Goal: Task Accomplishment & Management: Manage account settings

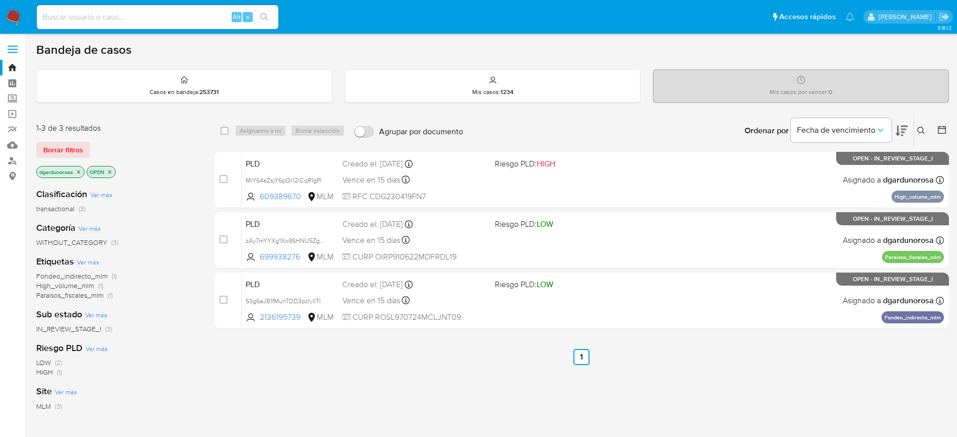
click at [516, 279] on div "select-all-cases-checkbox Asignarme a mí Borrar selección Agrupar por documento…" at bounding box center [581, 343] width 734 height 456
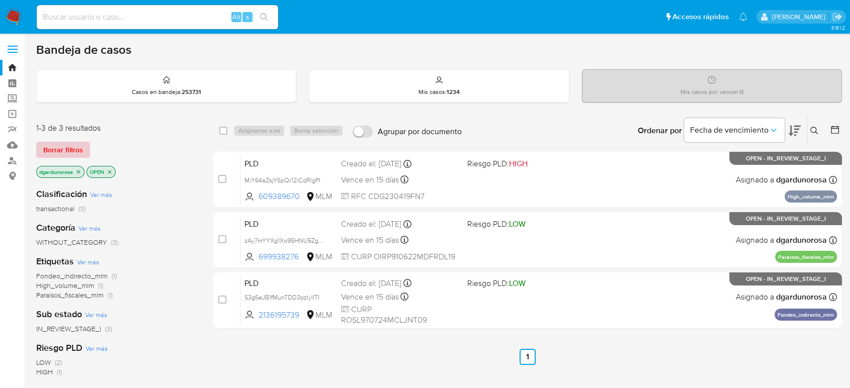
click at [75, 151] on span "Borrar filtros" at bounding box center [63, 150] width 40 height 14
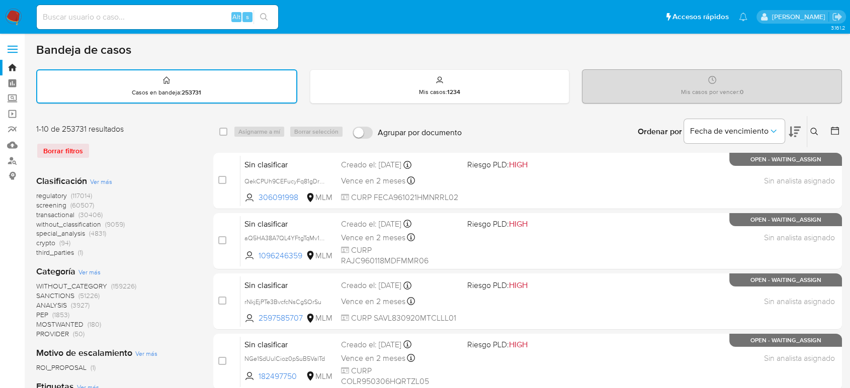
click at [618, 128] on icon at bounding box center [815, 132] width 8 height 8
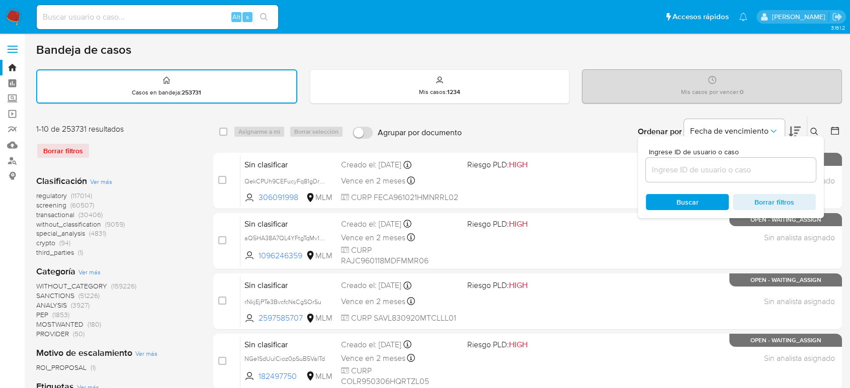
click at [618, 170] on input at bounding box center [731, 170] width 170 height 13
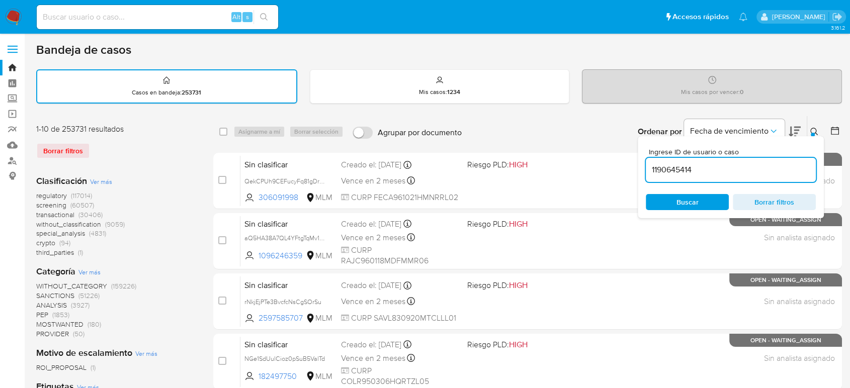
type input "1190645414"
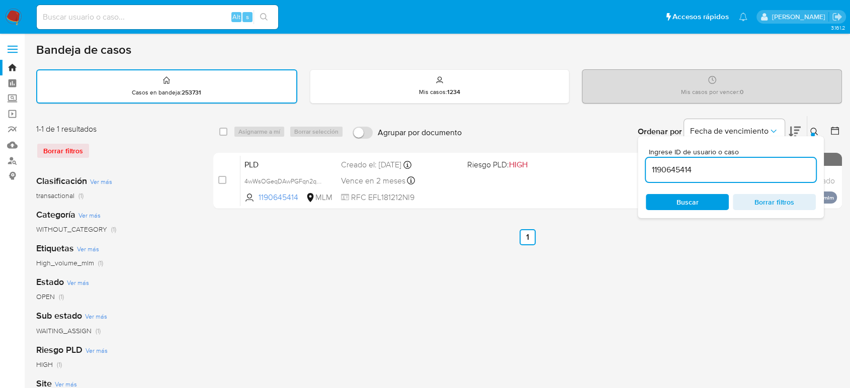
click at [618, 130] on icon at bounding box center [815, 132] width 8 height 8
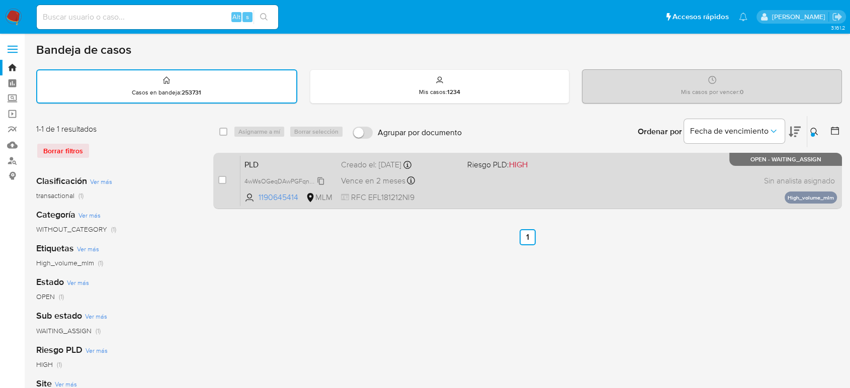
click at [321, 180] on span "4wWsOGeqDAwPGFqn2q5CR9I2" at bounding box center [291, 180] width 93 height 11
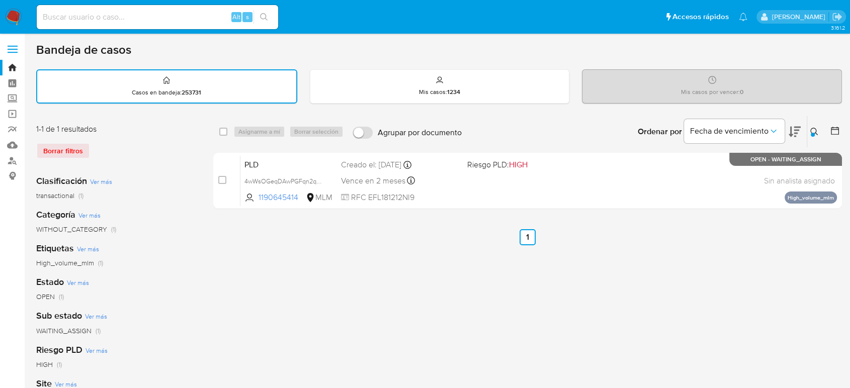
click at [463, 279] on div "select-all-cases-checkbox Asignarme a mí Borrar selección Agrupar por documento…" at bounding box center [527, 337] width 629 height 442
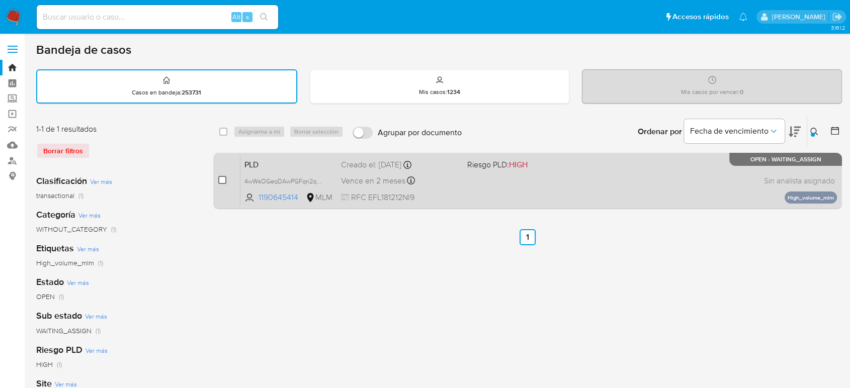
click at [221, 180] on input "checkbox" at bounding box center [222, 180] width 8 height 8
checkbox input "true"
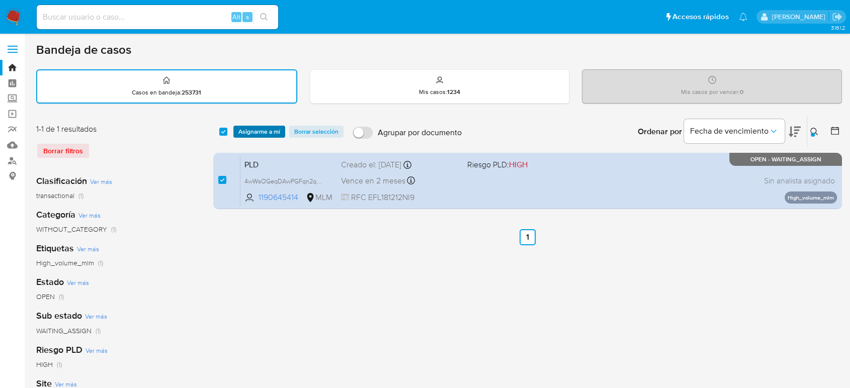
click at [254, 132] on span "Asignarme a mí" at bounding box center [260, 132] width 42 height 10
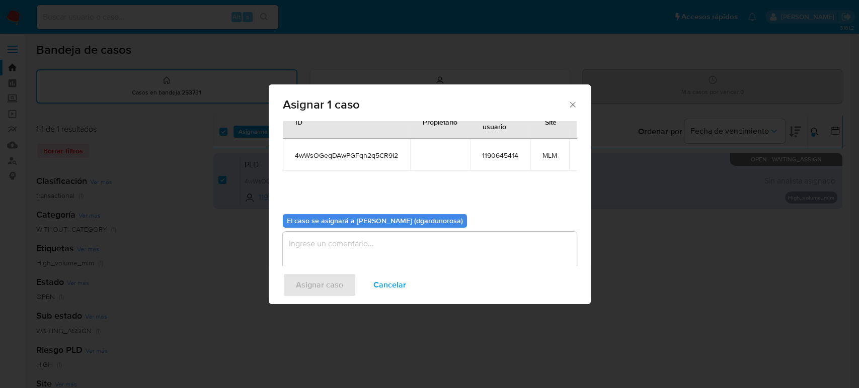
scroll to position [51, 0]
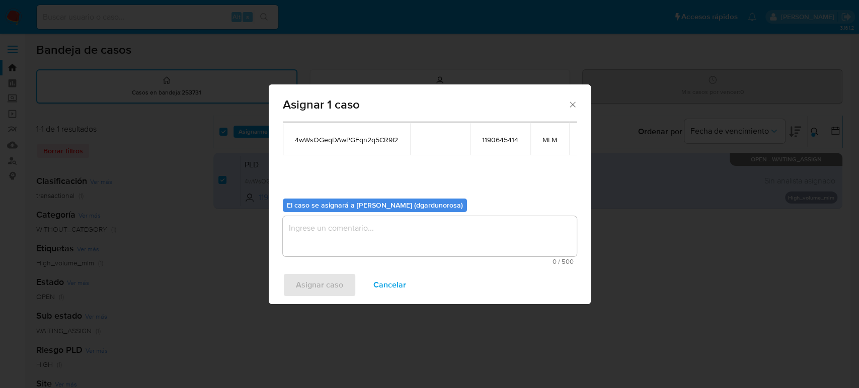
click at [375, 241] on textarea "assign-modal" at bounding box center [430, 236] width 294 height 40
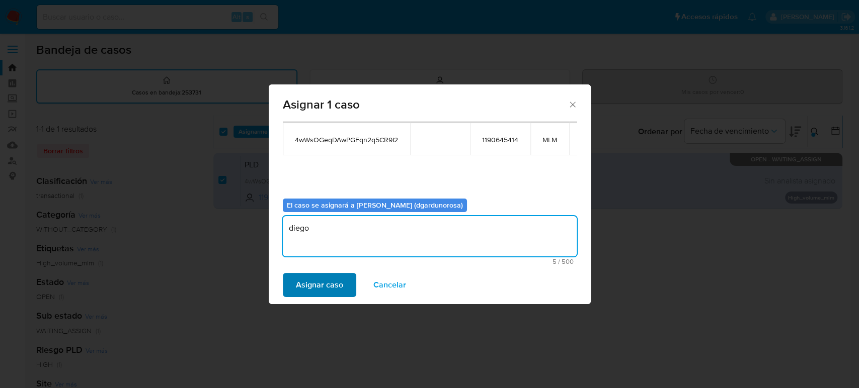
type textarea "diego"
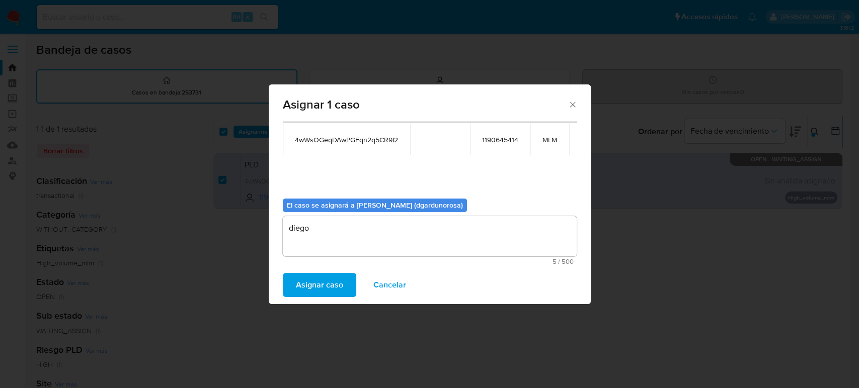
click at [342, 279] on button "Asignar caso" at bounding box center [319, 285] width 73 height 24
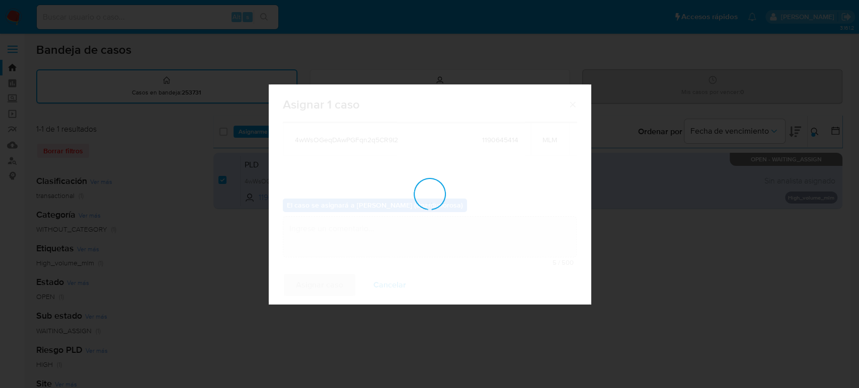
checkbox input "false"
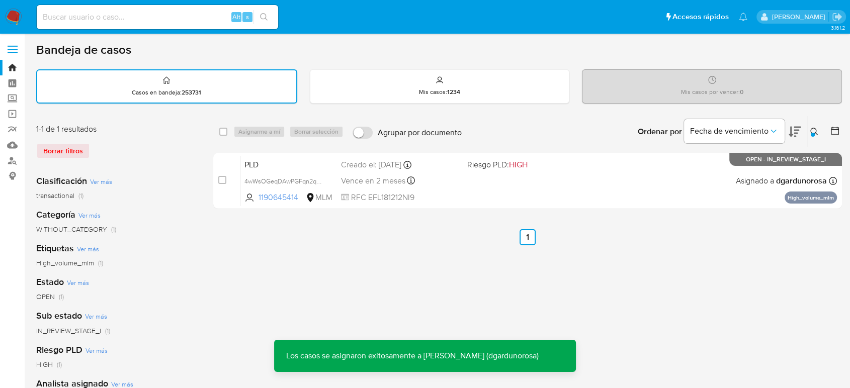
click at [618, 129] on icon at bounding box center [815, 132] width 8 height 8
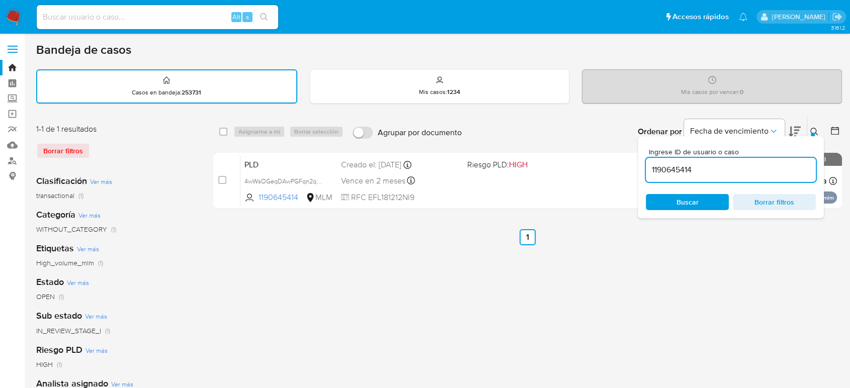
click at [618, 168] on input "1190645414" at bounding box center [731, 170] width 170 height 13
click at [618, 165] on input "1190645414" at bounding box center [731, 170] width 170 height 13
type input "1359715000"
click at [618, 131] on icon at bounding box center [815, 132] width 8 height 8
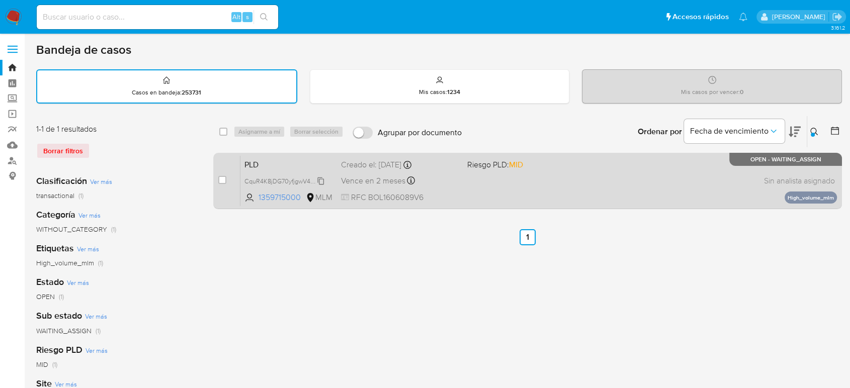
click at [322, 181] on span "CquR4K8jDG70yfjgwV4jsyJg" at bounding box center [285, 180] width 80 height 11
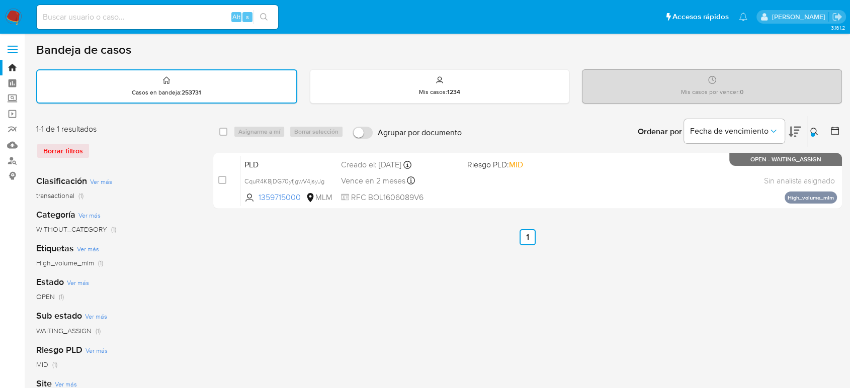
drag, startPoint x: 377, startPoint y: 258, endPoint x: 326, endPoint y: 244, distance: 53.1
click at [377, 258] on div "select-all-cases-checkbox Asignarme a mí Borrar selección Agrupar por documento…" at bounding box center [527, 337] width 629 height 442
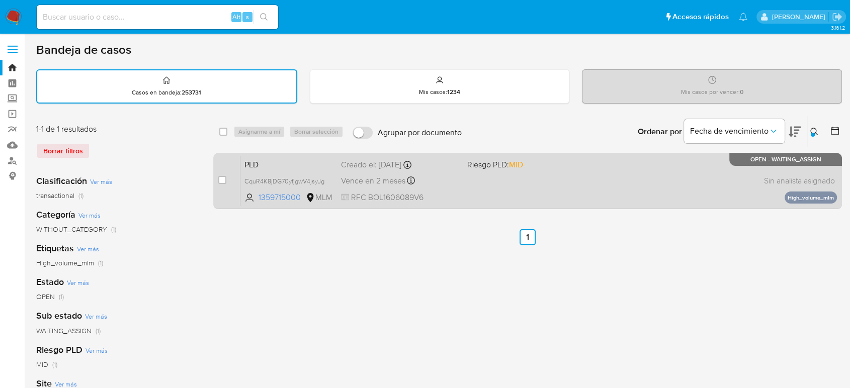
click at [218, 183] on input "checkbox" at bounding box center [222, 180] width 8 height 8
checkbox input "true"
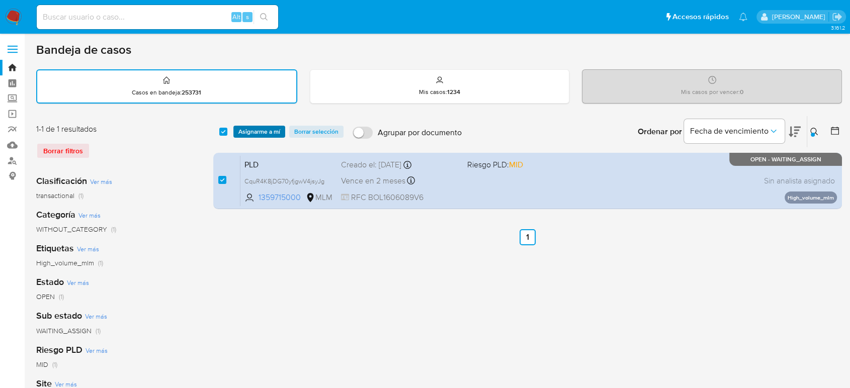
click at [256, 128] on span "Asignarme a mí" at bounding box center [260, 132] width 42 height 10
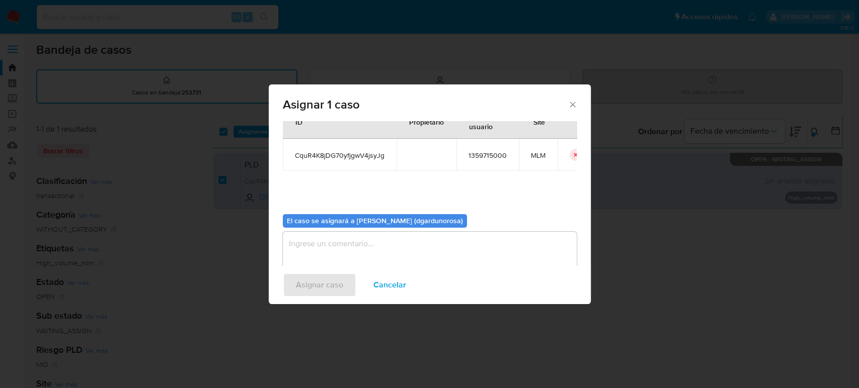
scroll to position [51, 0]
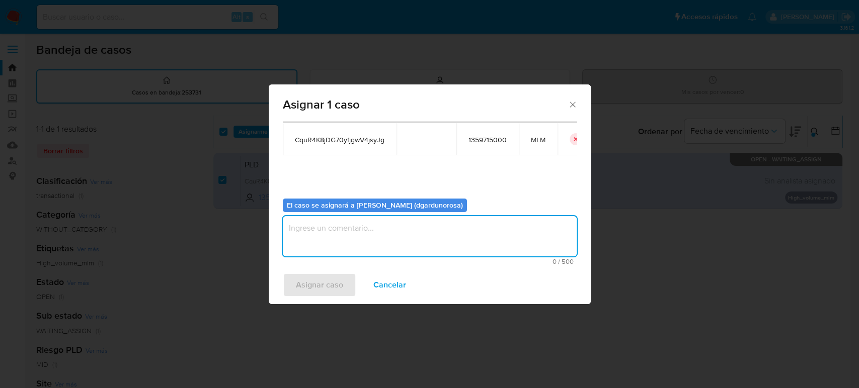
click at [413, 238] on textarea "assign-modal" at bounding box center [430, 236] width 294 height 40
type textarea "diego"
click at [327, 279] on div "Asignar caso Cancelar" at bounding box center [430, 285] width 322 height 38
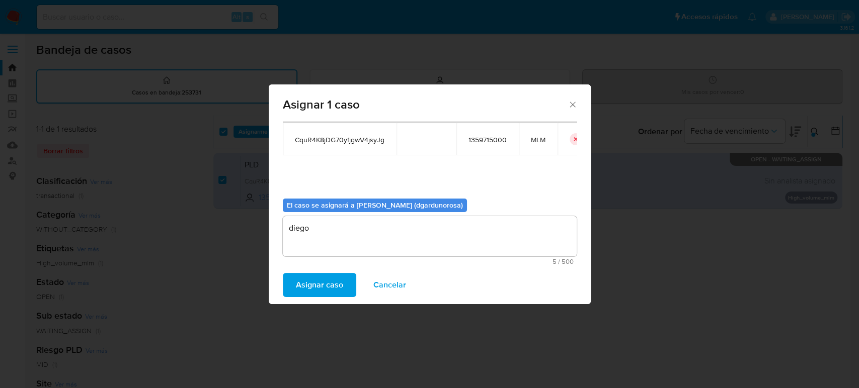
click at [324, 279] on span "Asignar caso" at bounding box center [319, 285] width 47 height 22
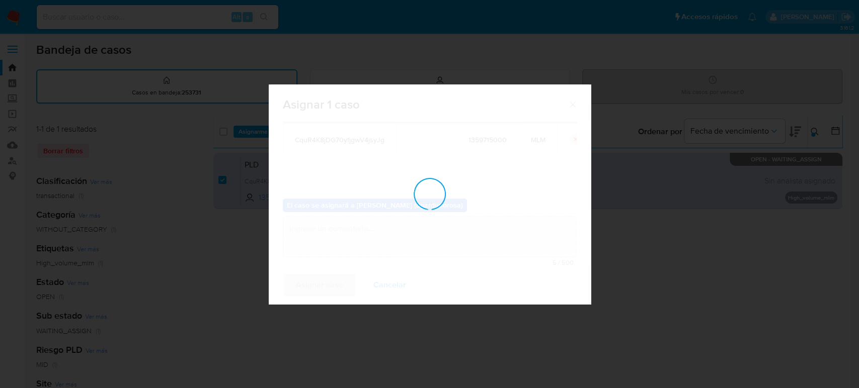
checkbox input "false"
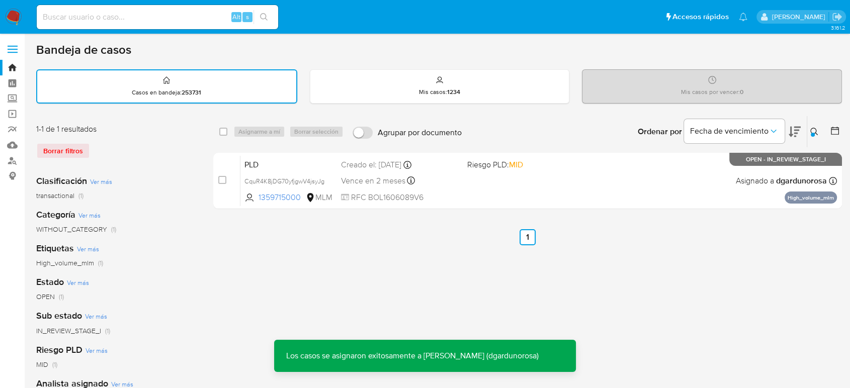
click at [618, 131] on icon at bounding box center [815, 132] width 8 height 8
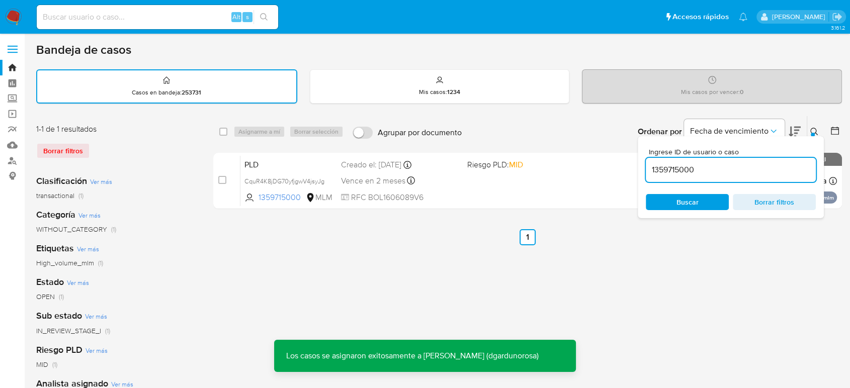
click at [618, 167] on input "1359715000" at bounding box center [731, 170] width 170 height 13
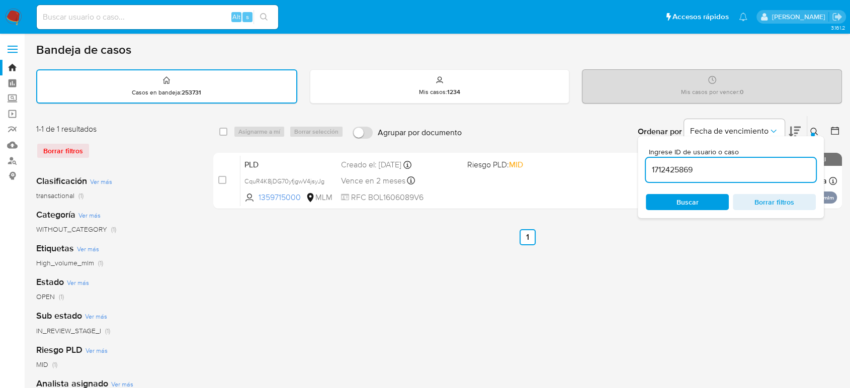
type input "1712425869"
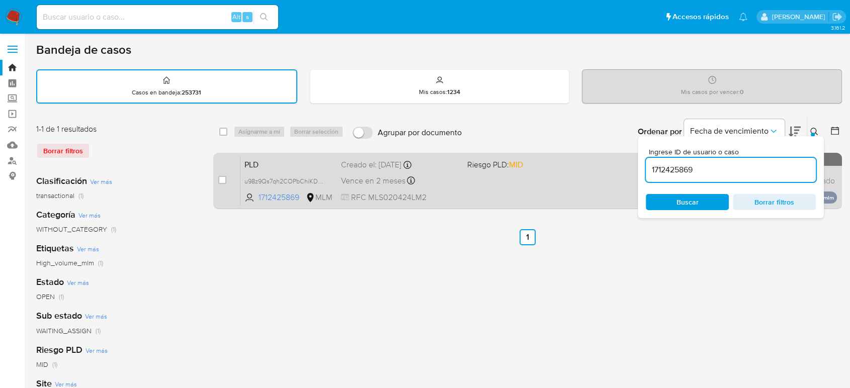
drag, startPoint x: 812, startPoint y: 132, endPoint x: 728, endPoint y: 192, distance: 103.5
click at [618, 133] on div at bounding box center [813, 135] width 4 height 4
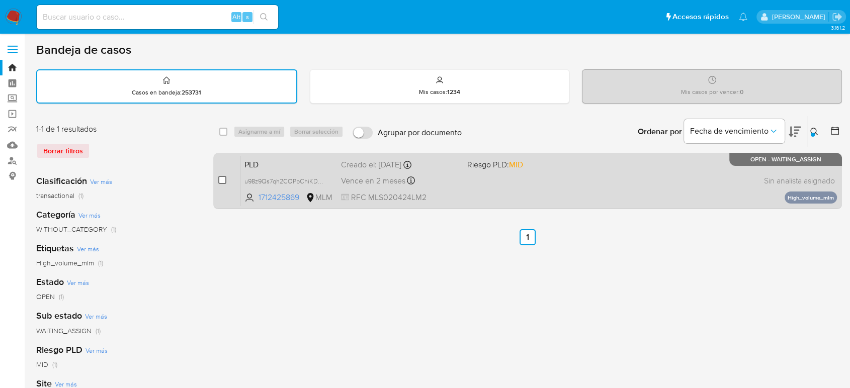
click at [223, 182] on input "checkbox" at bounding box center [222, 180] width 8 height 8
checkbox input "true"
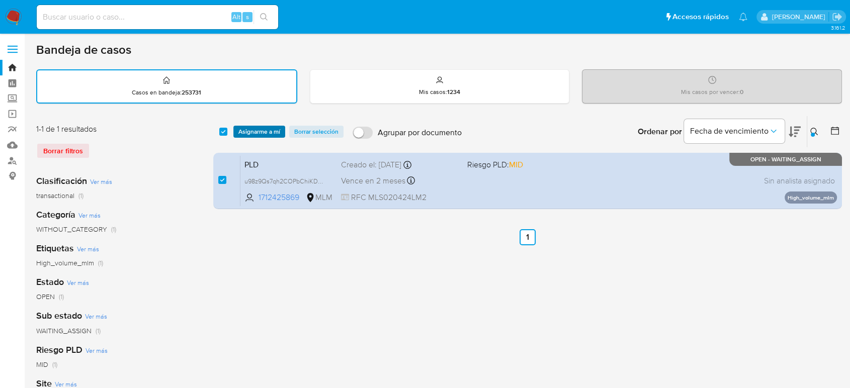
click at [256, 129] on span "Asignarme a mí" at bounding box center [260, 132] width 42 height 10
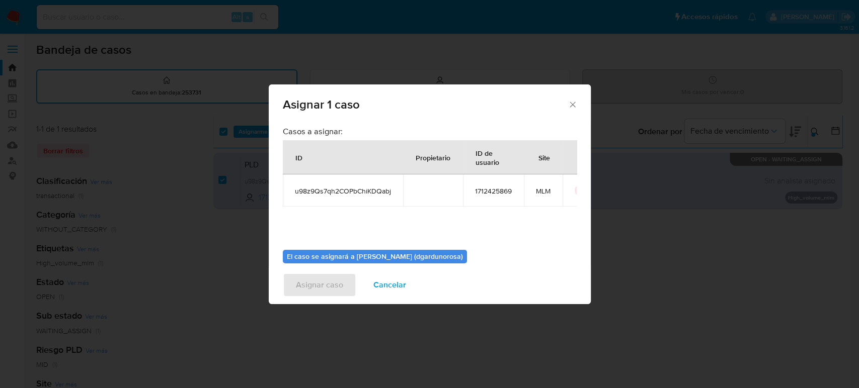
click at [352, 193] on span "u98z9Qs7qh2COPbChiKDQabj" at bounding box center [343, 191] width 96 height 9
copy span "u98z9Qs7qh2COPbChiKDQabj"
drag, startPoint x: 469, startPoint y: 200, endPoint x: 479, endPoint y: 192, distance: 12.2
click at [469, 200] on td "1712425869" at bounding box center [493, 191] width 61 height 32
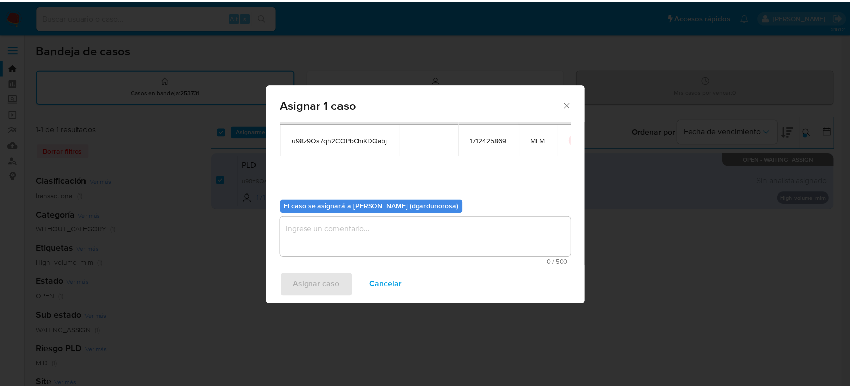
scroll to position [51, 0]
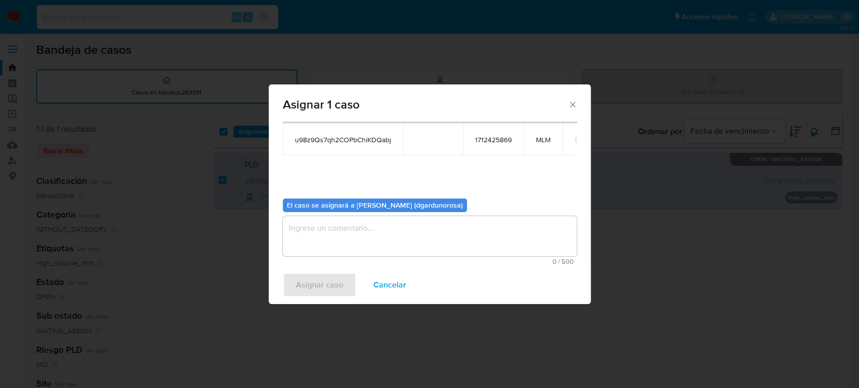
click at [433, 237] on textarea "assign-modal" at bounding box center [430, 236] width 294 height 40
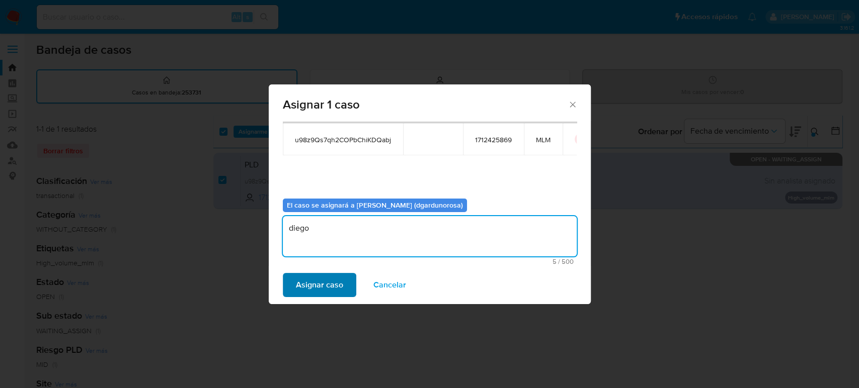
type textarea "diego"
click at [310, 279] on span "Asignar caso" at bounding box center [319, 285] width 47 height 22
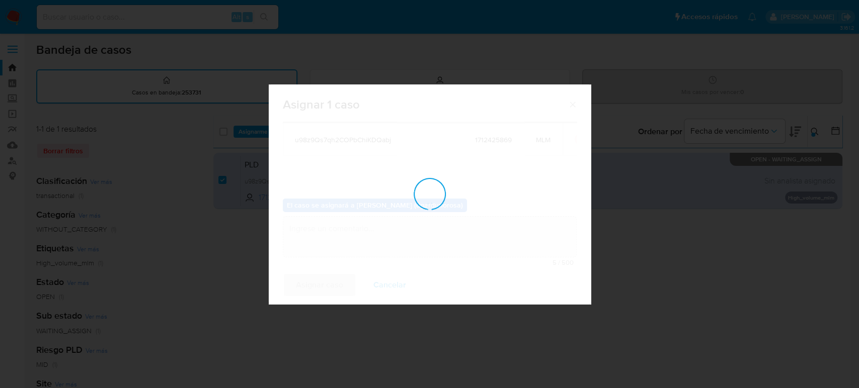
checkbox input "false"
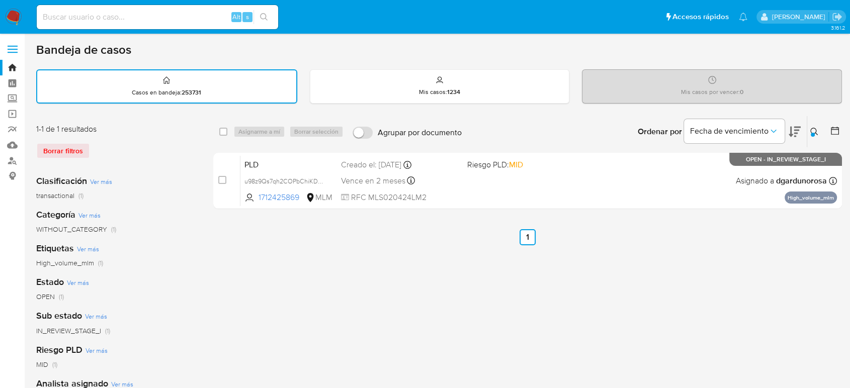
click at [618, 132] on icon at bounding box center [815, 132] width 8 height 8
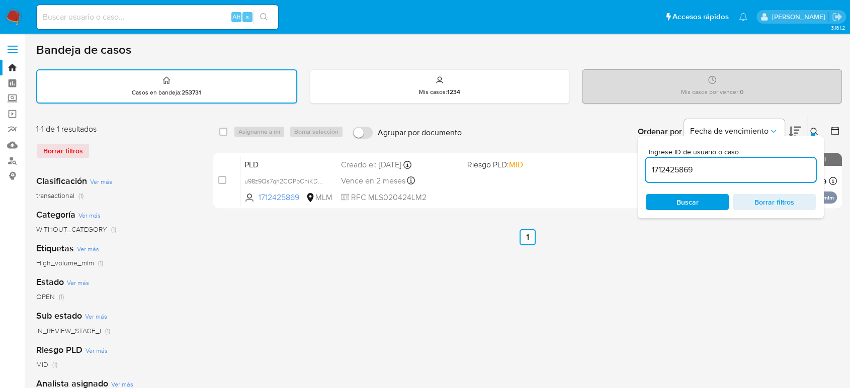
click at [618, 167] on input "1712425869" at bounding box center [731, 170] width 170 height 13
type input "1852119253"
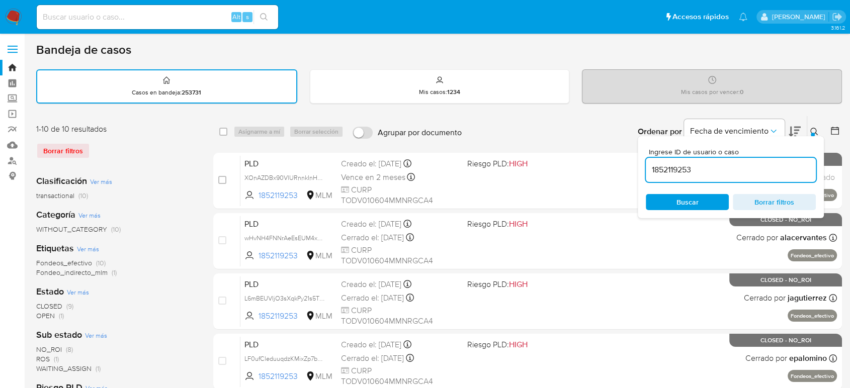
click at [618, 128] on icon at bounding box center [815, 132] width 8 height 8
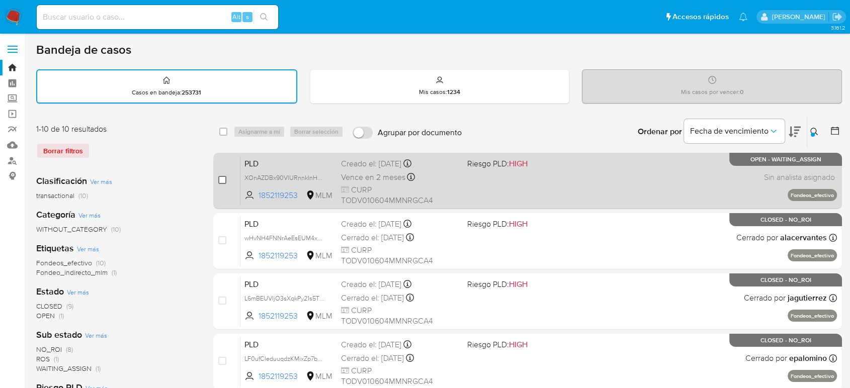
click at [218, 180] on input "checkbox" at bounding box center [222, 180] width 8 height 8
checkbox input "true"
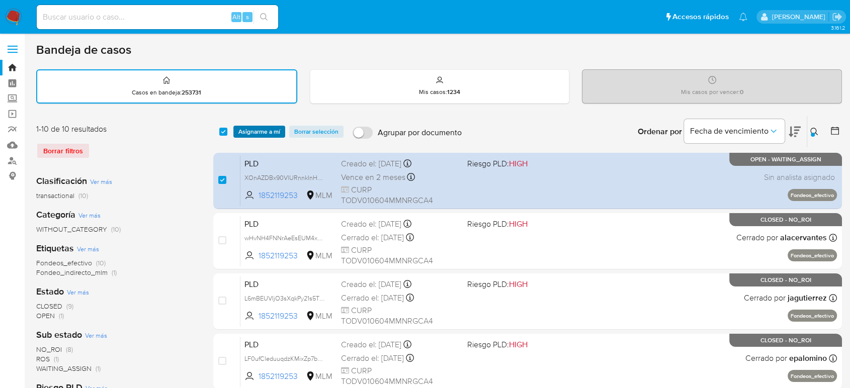
click at [245, 135] on span "Asignarme a mí" at bounding box center [260, 132] width 42 height 10
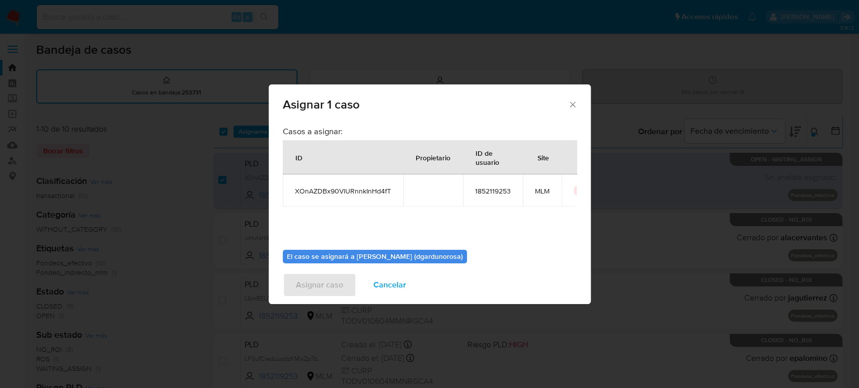
scroll to position [51, 0]
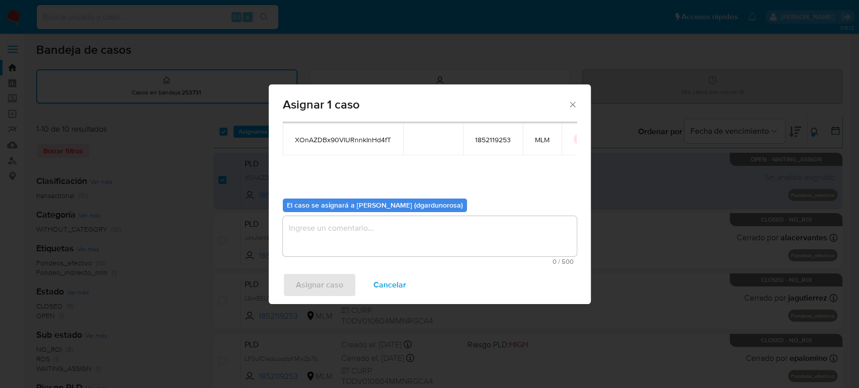
click at [401, 224] on textarea "assign-modal" at bounding box center [430, 236] width 294 height 40
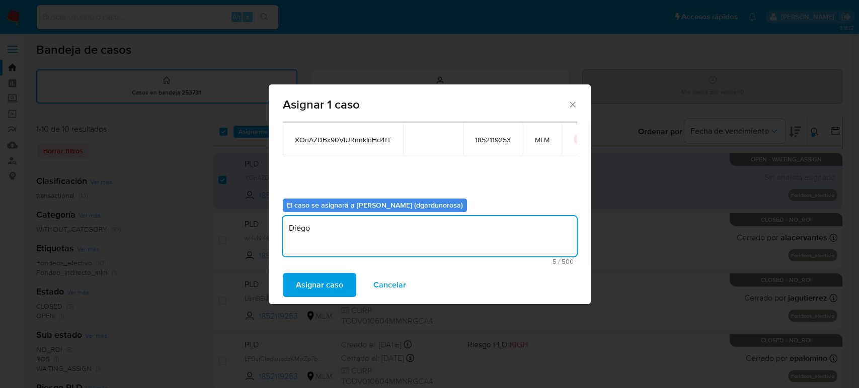
type textarea "Diego"
click at [370, 143] on span "XOnAZDBx90VlURnnkInHd4fT" at bounding box center [343, 139] width 96 height 9
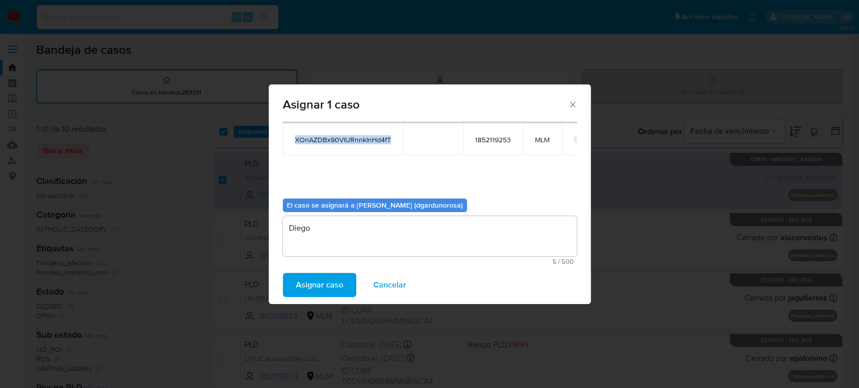
click at [370, 143] on span "XOnAZDBx90VlURnnkInHd4fT" at bounding box center [343, 139] width 96 height 9
copy span "XOnAZDBx90VlURnnkInHd4fT"
click at [306, 279] on span "Asignar caso" at bounding box center [319, 285] width 47 height 22
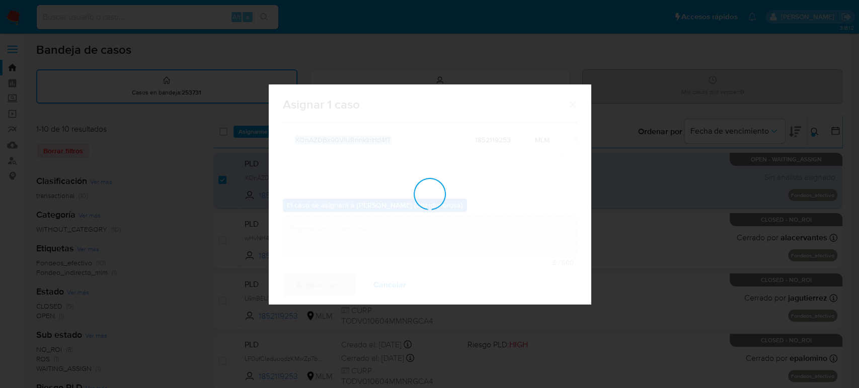
checkbox input "false"
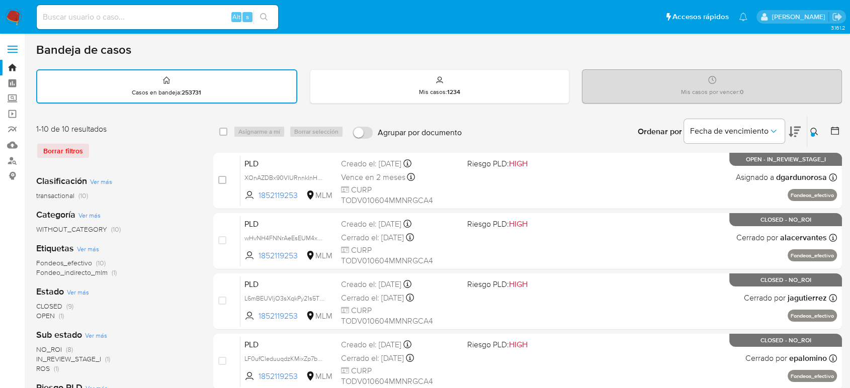
drag, startPoint x: 815, startPoint y: 131, endPoint x: 763, endPoint y: 159, distance: 58.8
click at [618, 131] on icon at bounding box center [815, 132] width 8 height 8
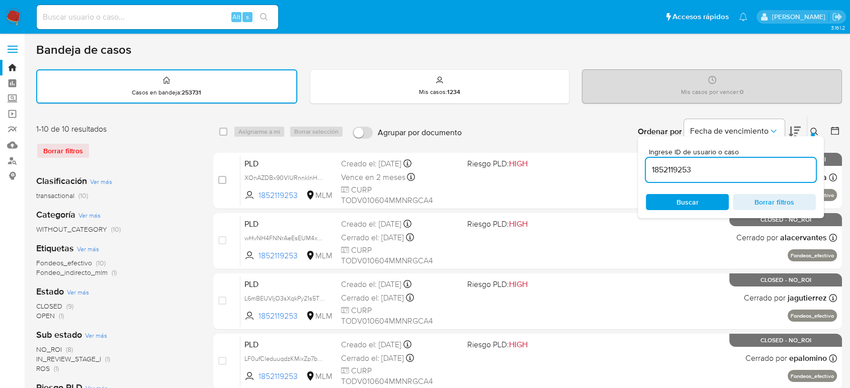
click at [618, 168] on input "1852119253" at bounding box center [731, 170] width 170 height 13
type input "1474588473"
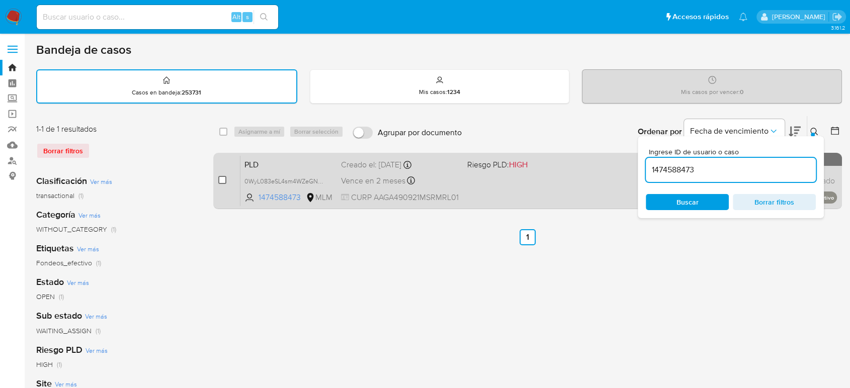
click at [220, 180] on input "checkbox" at bounding box center [222, 180] width 8 height 8
checkbox input "true"
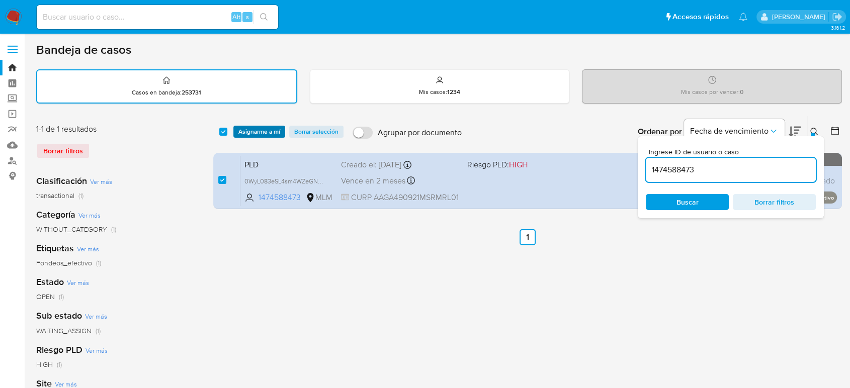
click at [271, 133] on span "Asignarme a mí" at bounding box center [260, 132] width 42 height 10
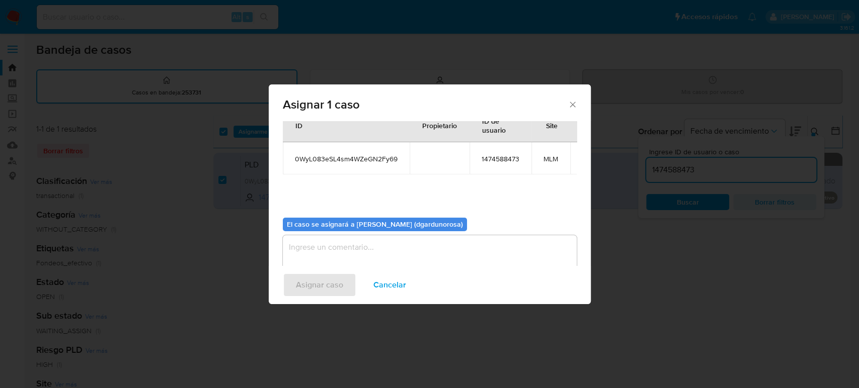
scroll to position [60, 0]
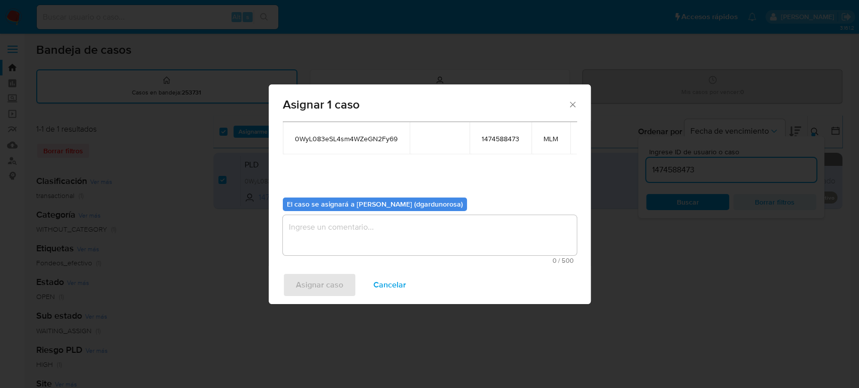
click at [413, 215] on textarea "assign-modal" at bounding box center [430, 235] width 294 height 40
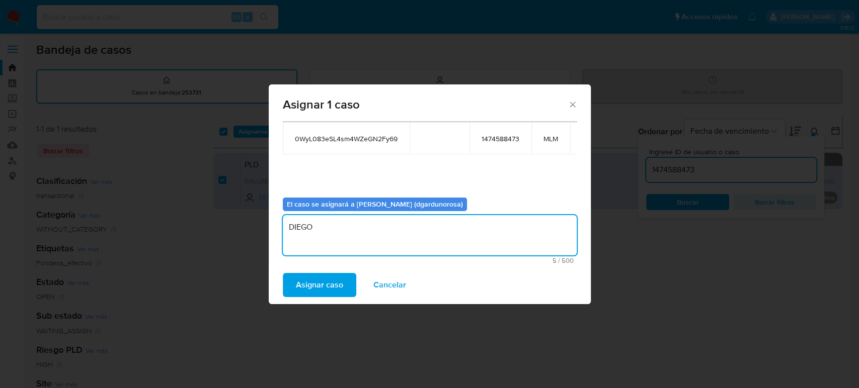
type textarea "DIEGO"
click at [382, 134] on span "0WyL083eSL4sm4WZeGN2Fy69" at bounding box center [346, 138] width 103 height 9
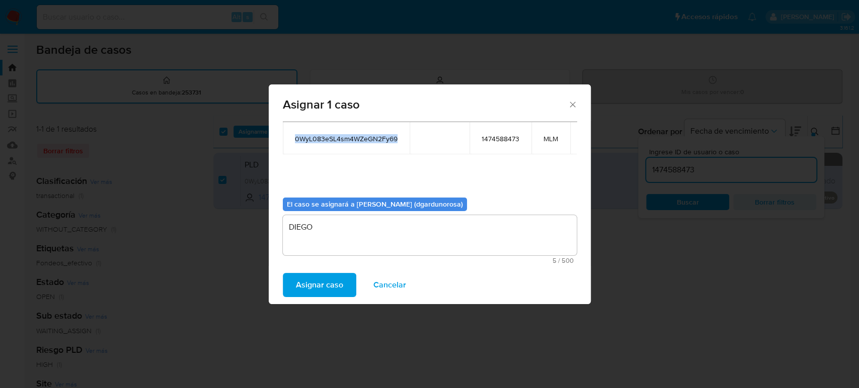
copy span "0WyL083eSL4sm4WZeGN2Fy69"
click at [312, 279] on span "Asignar caso" at bounding box center [319, 285] width 47 height 22
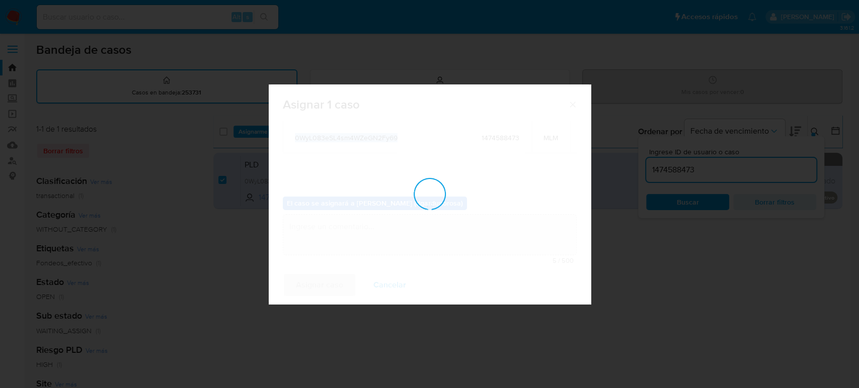
checkbox input "false"
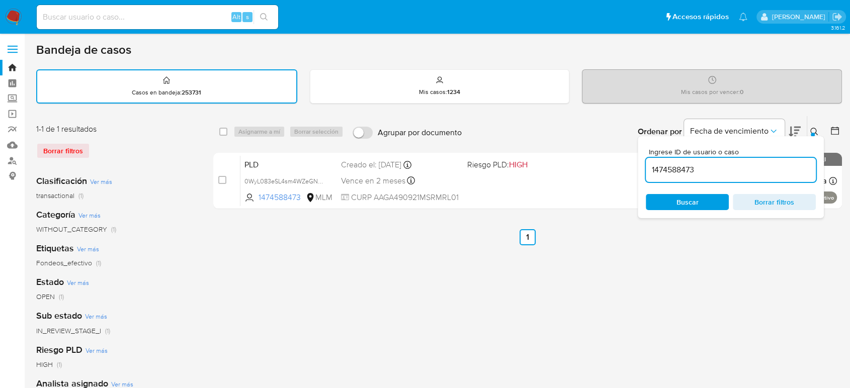
click at [618, 171] on input "1474588473" at bounding box center [731, 170] width 170 height 13
paste input "419264817"
type input "419264817"
click at [618, 133] on div at bounding box center [813, 135] width 4 height 4
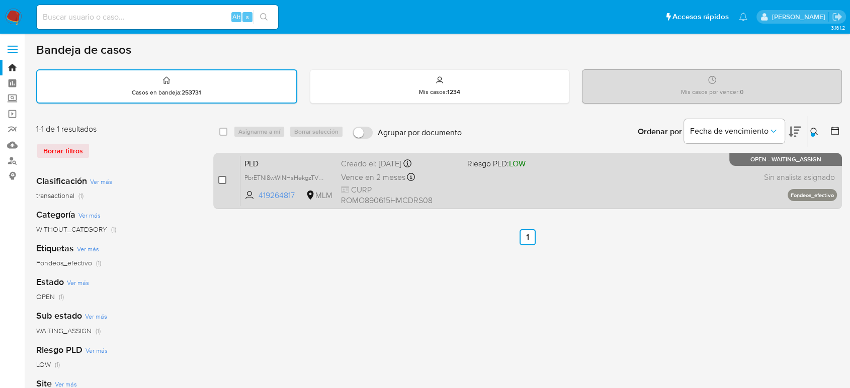
click at [224, 181] on input "checkbox" at bounding box center [222, 180] width 8 height 8
checkbox input "true"
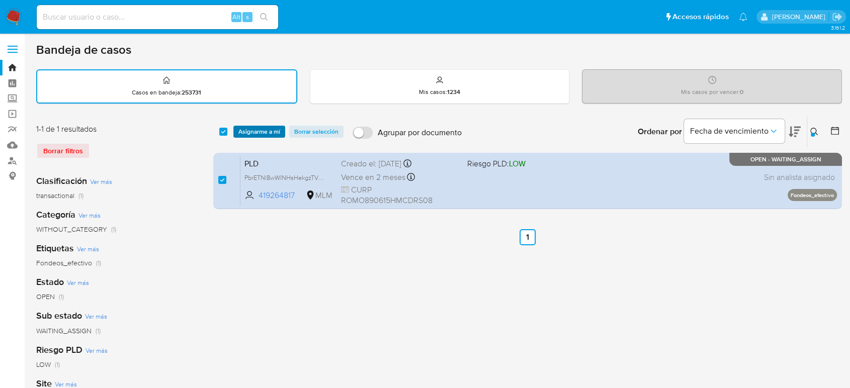
click at [263, 127] on span "Asignarme a mí" at bounding box center [260, 132] width 42 height 10
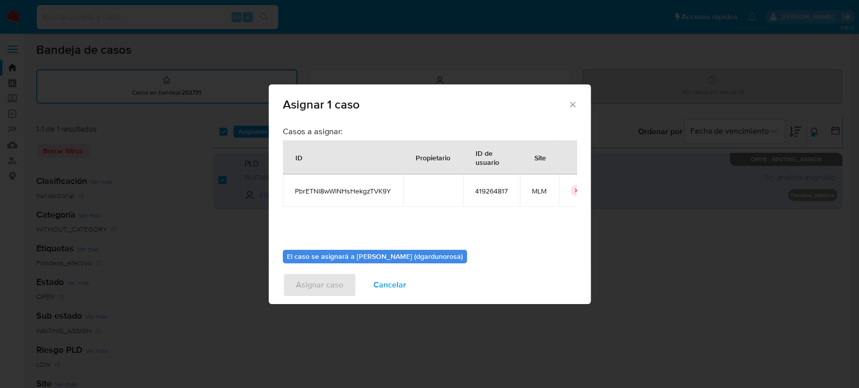
scroll to position [51, 0]
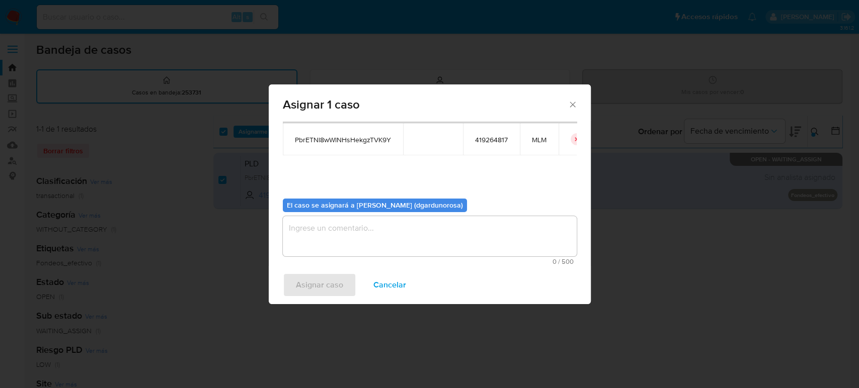
click at [338, 233] on textarea "assign-modal" at bounding box center [430, 236] width 294 height 40
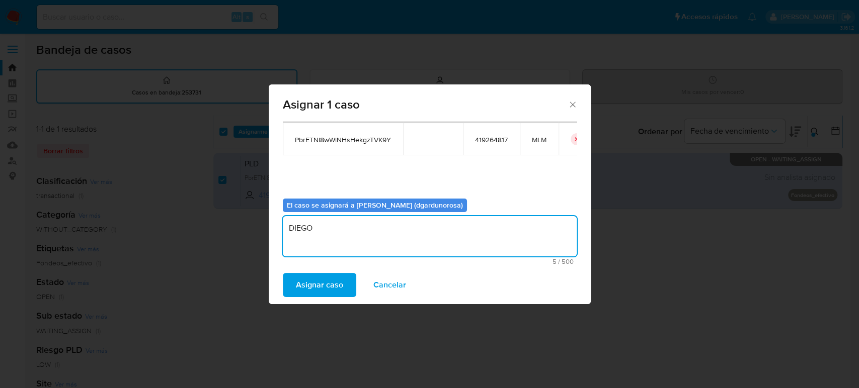
type textarea "DIEGO"
click at [336, 143] on span "PbrETNl8wWlNHsHekgzTVK9Y" at bounding box center [343, 139] width 96 height 9
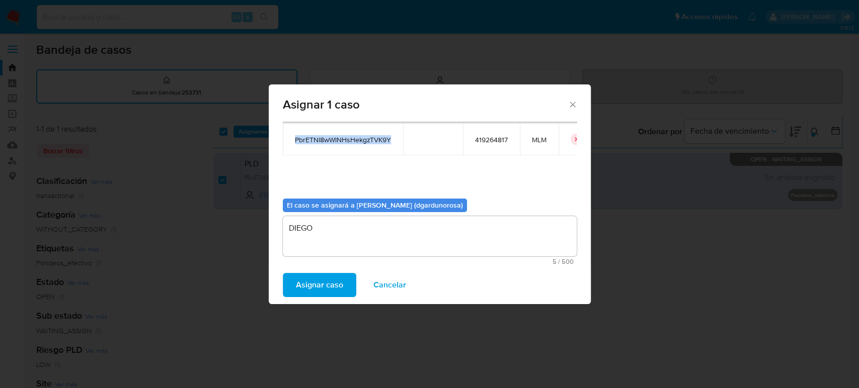
click at [336, 143] on span "PbrETNl8wWlNHsHekgzTVK9Y" at bounding box center [343, 139] width 96 height 9
copy span "PbrETNl8wWlNHsHekgzTVK9Y"
click at [331, 279] on span "Asignar caso" at bounding box center [319, 285] width 47 height 22
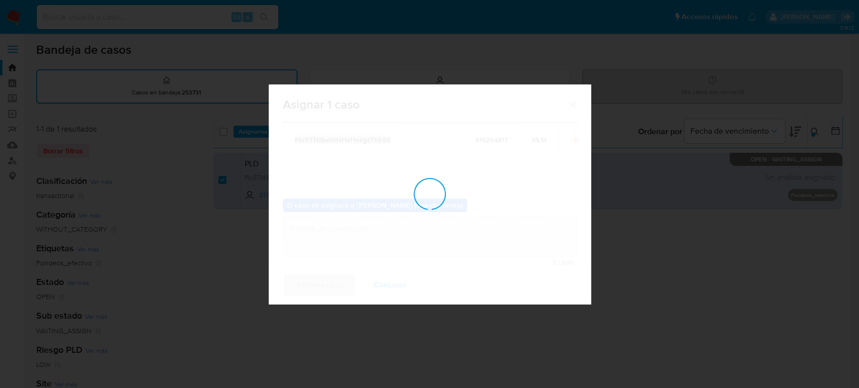
checkbox input "false"
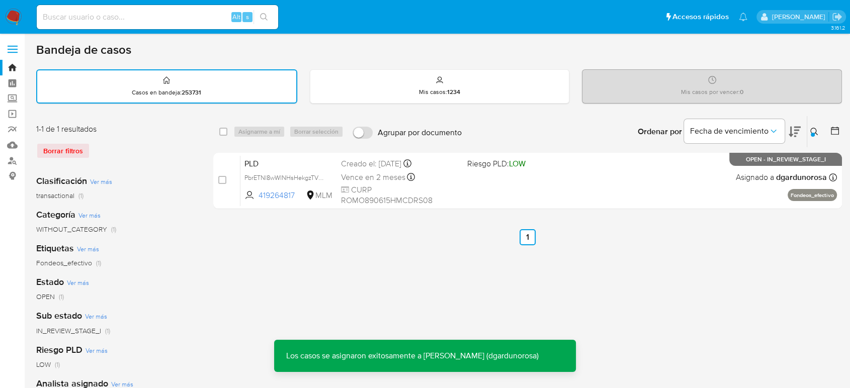
click at [618, 126] on button at bounding box center [816, 132] width 17 height 12
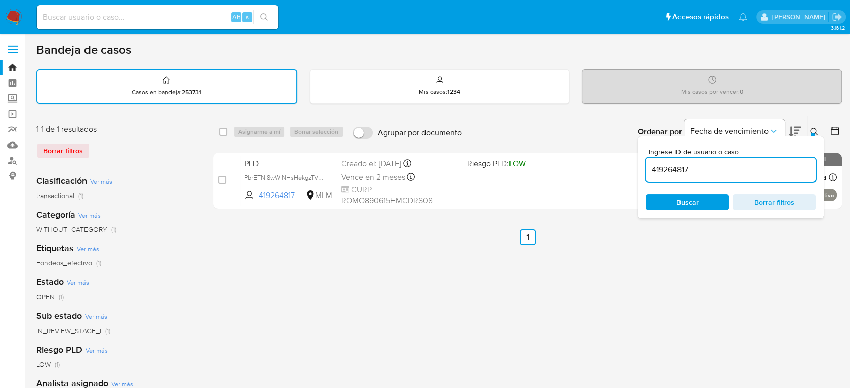
click at [618, 167] on input "419264817" at bounding box center [731, 170] width 170 height 13
click at [618, 168] on input "419264817" at bounding box center [731, 170] width 170 height 13
type input "2599310386"
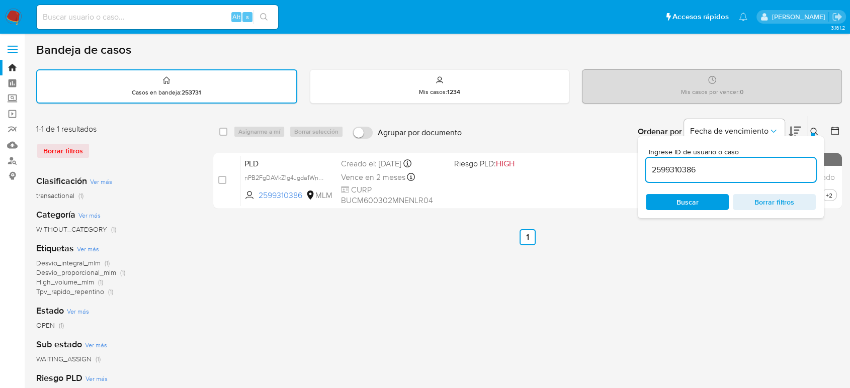
click at [618, 129] on icon at bounding box center [815, 132] width 8 height 8
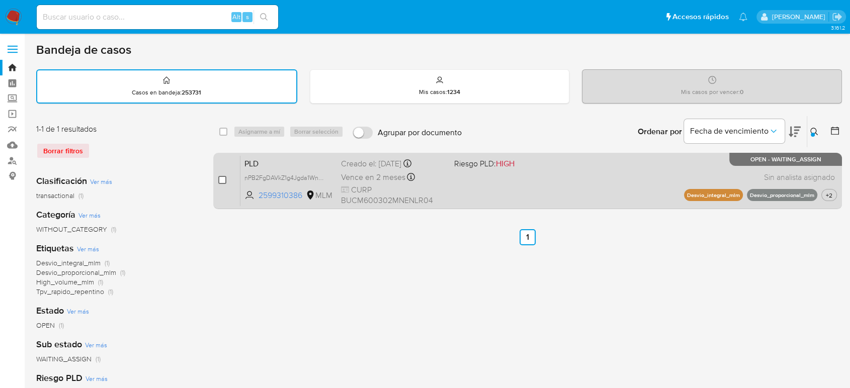
click at [223, 177] on input "checkbox" at bounding box center [222, 180] width 8 height 8
checkbox input "true"
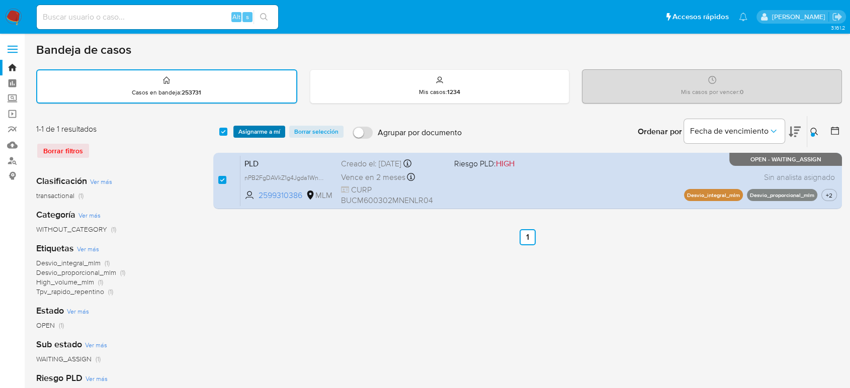
click at [254, 135] on span "Asignarme a mí" at bounding box center [260, 132] width 42 height 10
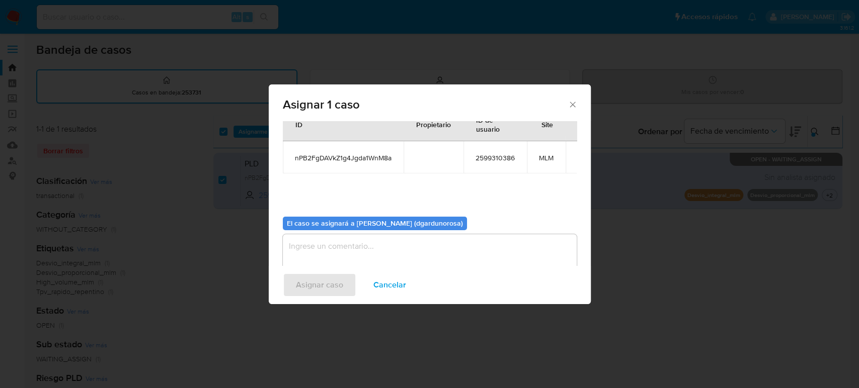
scroll to position [51, 0]
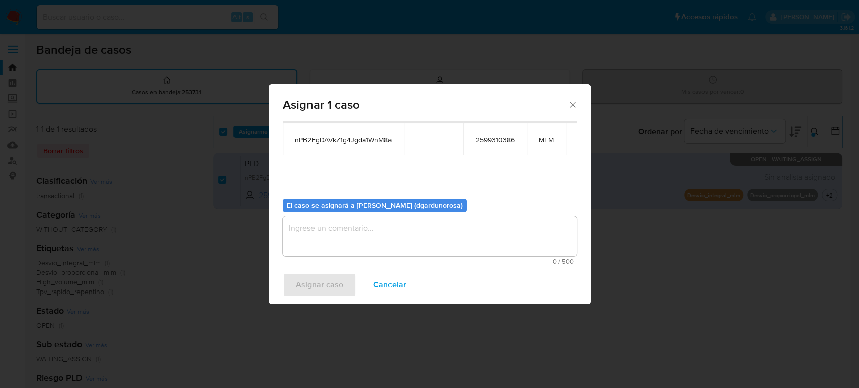
click at [371, 241] on textarea "assign-modal" at bounding box center [430, 236] width 294 height 40
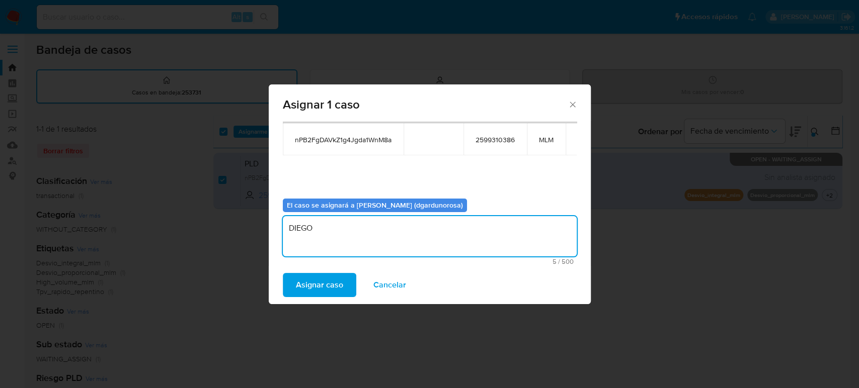
type textarea "DIEGO"
click at [371, 139] on span "nPB2FgDAVkZ1g4Jgda1WnM8a" at bounding box center [343, 139] width 97 height 9
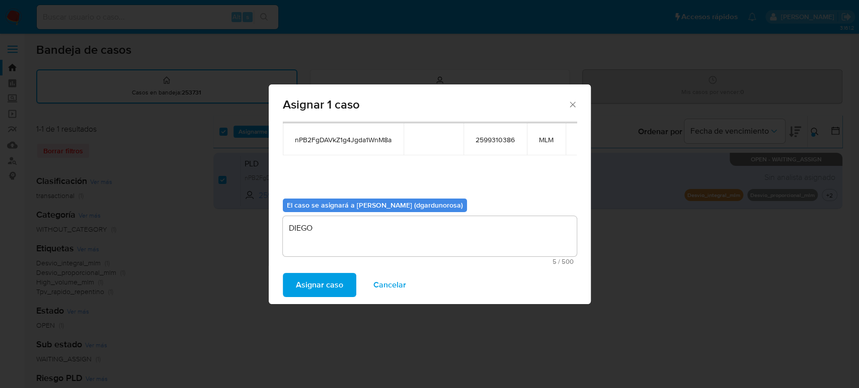
click at [371, 139] on span "nPB2FgDAVkZ1g4Jgda1WnM8a" at bounding box center [343, 139] width 97 height 9
copy span "nPB2FgDAVkZ1g4Jgda1WnM8a"
click at [319, 279] on span "Asignar caso" at bounding box center [319, 285] width 47 height 22
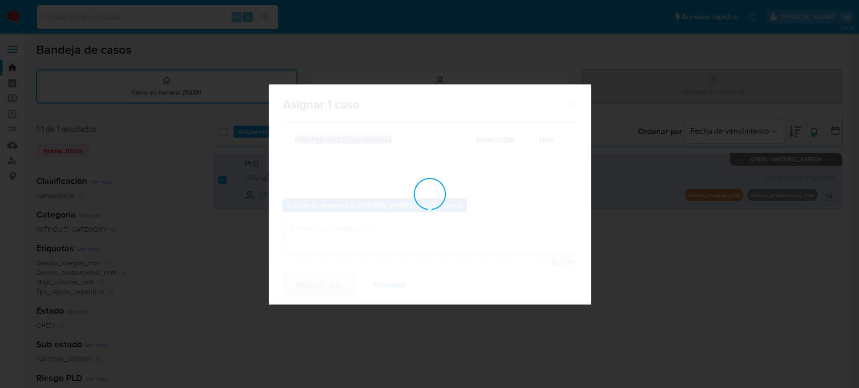
checkbox input "false"
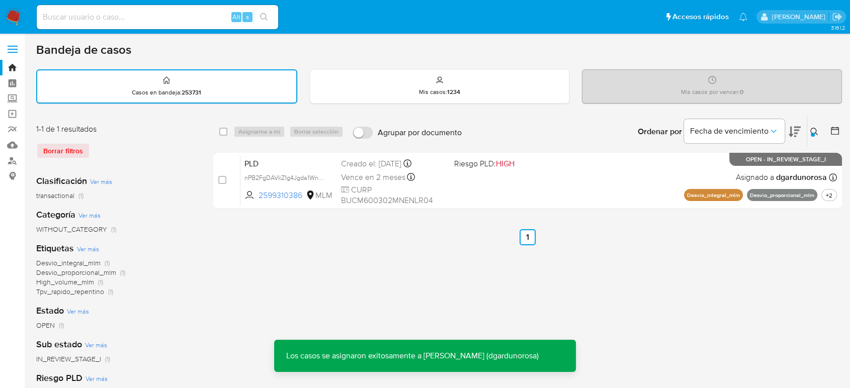
click at [618, 129] on icon at bounding box center [815, 132] width 8 height 8
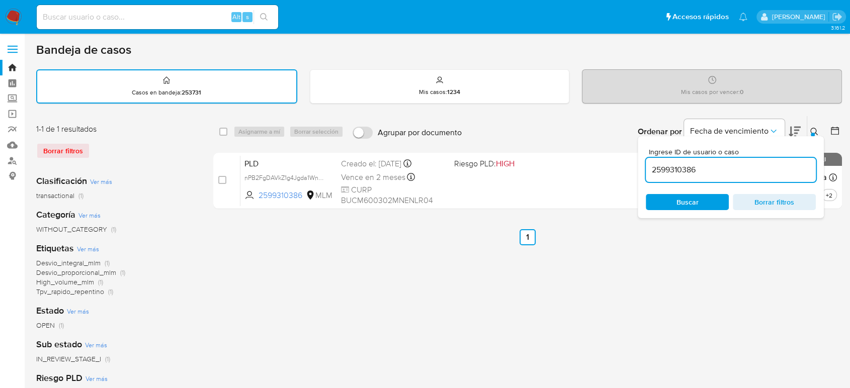
click at [618, 175] on input "2599310386" at bounding box center [731, 170] width 170 height 13
type input "623408766"
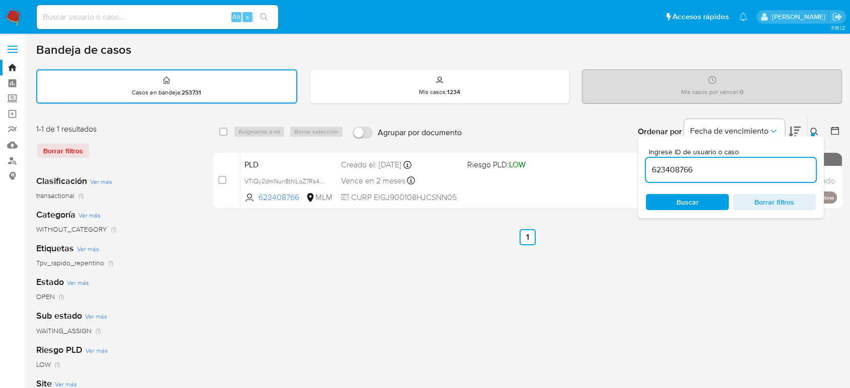
click at [538, 264] on div "select-all-cases-checkbox Asignarme a mí Borrar selección Agrupar por documento…" at bounding box center [527, 337] width 629 height 442
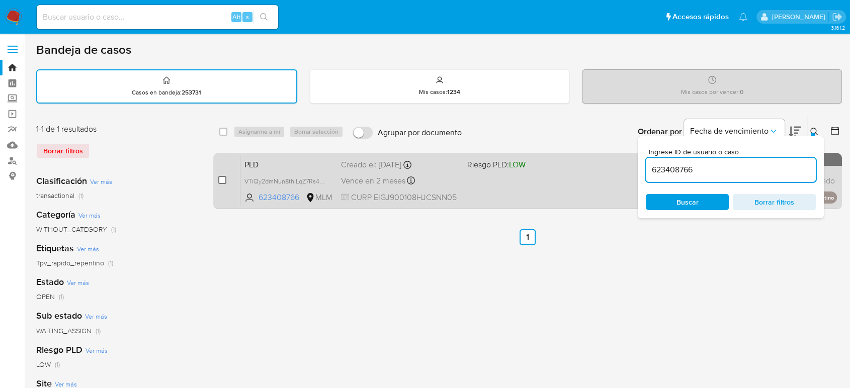
click at [224, 180] on input "checkbox" at bounding box center [222, 180] width 8 height 8
checkbox input "true"
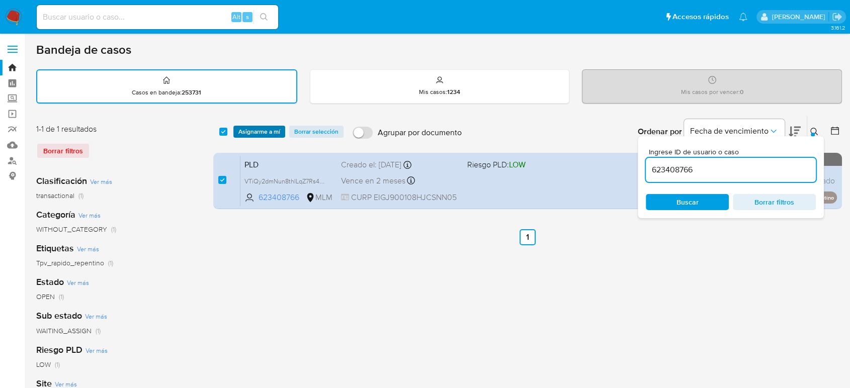
click at [250, 131] on span "Asignarme a mí" at bounding box center [260, 132] width 42 height 10
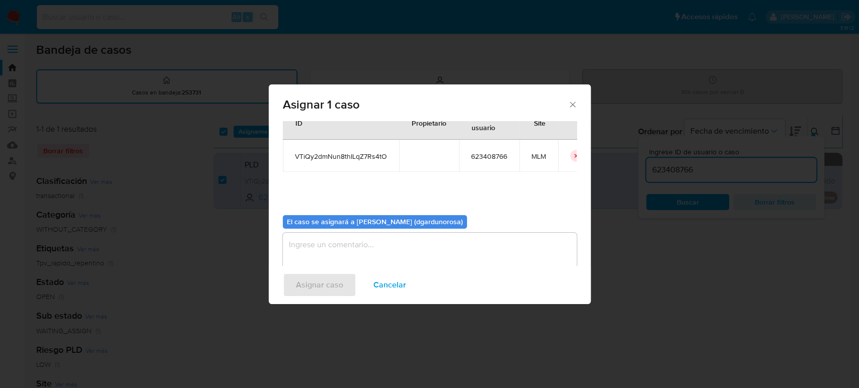
scroll to position [51, 0]
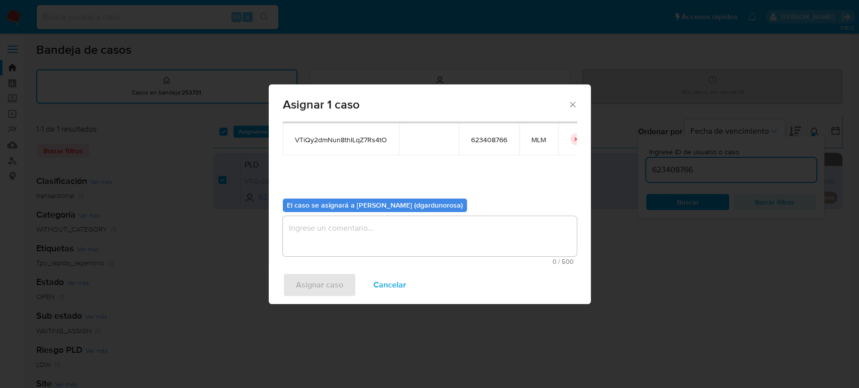
click at [364, 219] on textarea "assign-modal" at bounding box center [430, 236] width 294 height 40
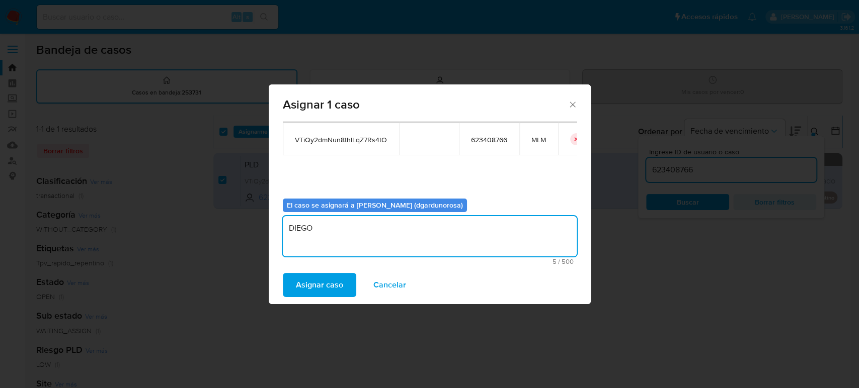
type textarea "DIEGO"
click at [328, 140] on span "VTiQy2dmNun8thILqZ7Rs4tO" at bounding box center [341, 139] width 92 height 9
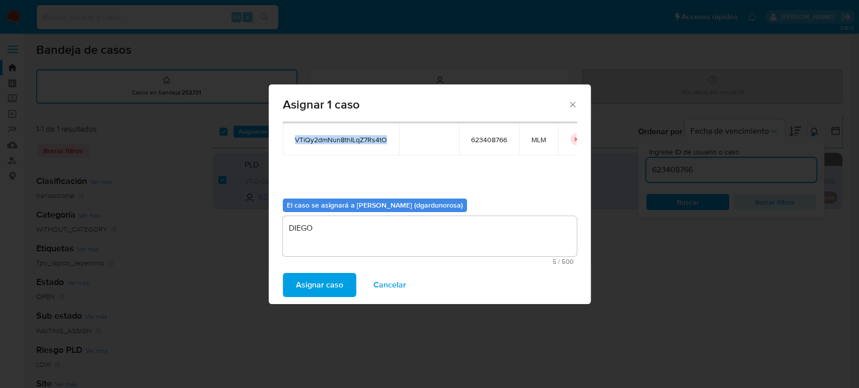
click at [328, 140] on span "VTiQy2dmNun8thILqZ7Rs4tO" at bounding box center [341, 139] width 92 height 9
copy span "VTiQy2dmNun8thILqZ7Rs4tO"
click at [318, 279] on span "Asignar caso" at bounding box center [319, 285] width 47 height 22
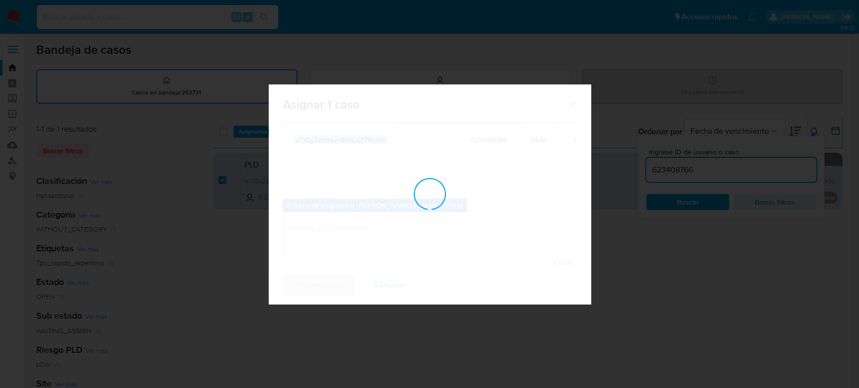
checkbox input "false"
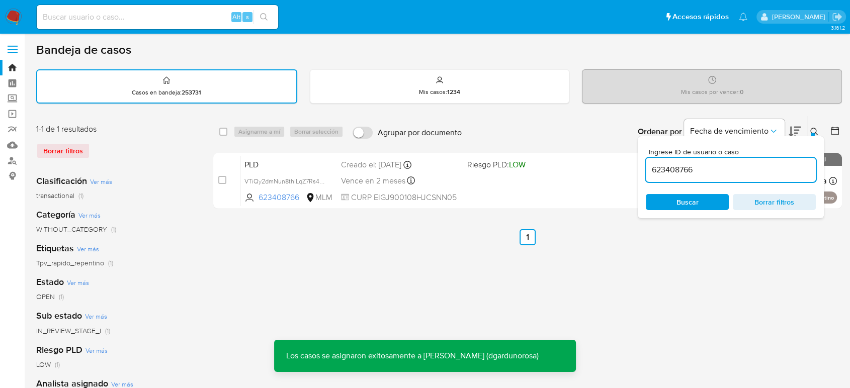
click at [618, 172] on input "623408766" at bounding box center [731, 170] width 170 height 13
paste input "259931038"
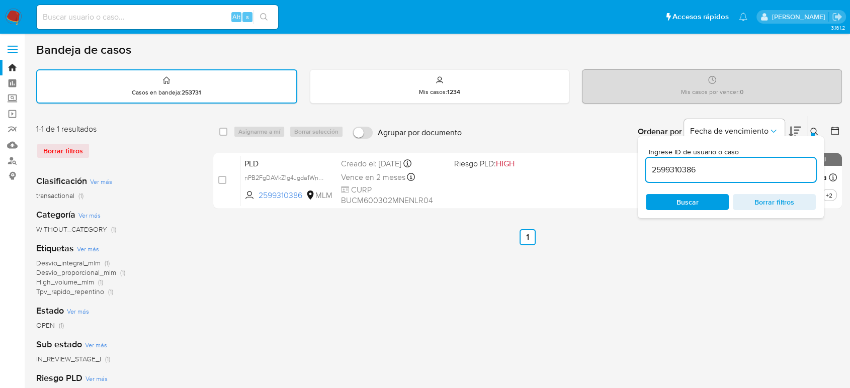
click at [618, 126] on button at bounding box center [816, 132] width 17 height 12
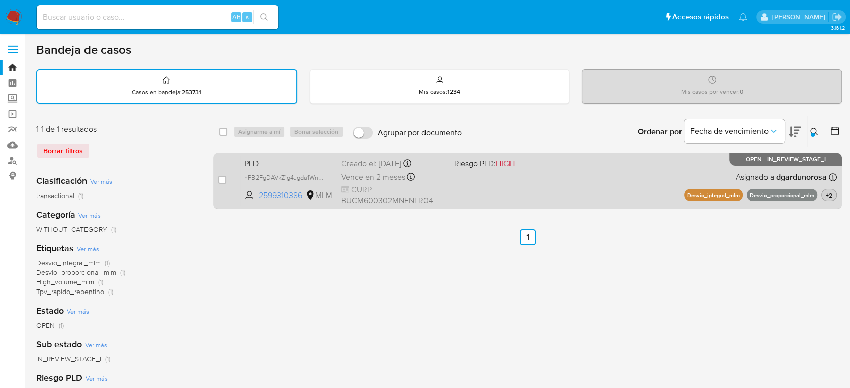
click at [618, 190] on button "+2" at bounding box center [830, 195] width 16 height 12
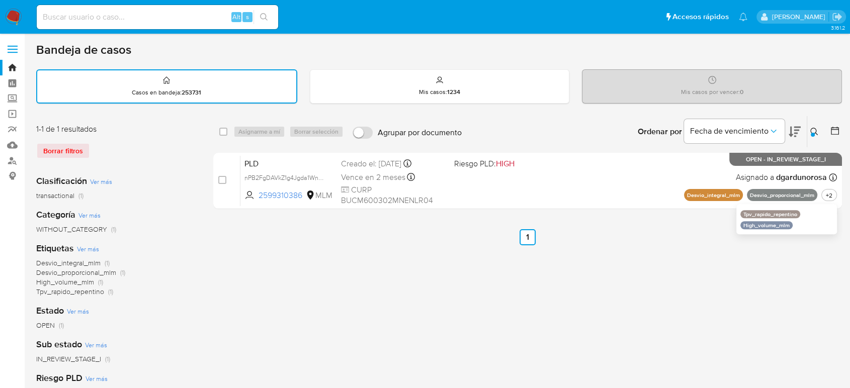
click at [618, 131] on icon at bounding box center [815, 132] width 8 height 8
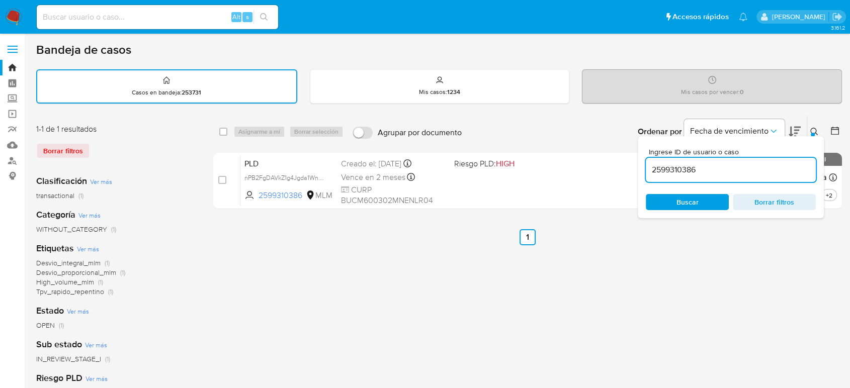
click at [618, 171] on input "2599310386" at bounding box center [731, 170] width 170 height 13
paste input "09520338"
type input "209520338"
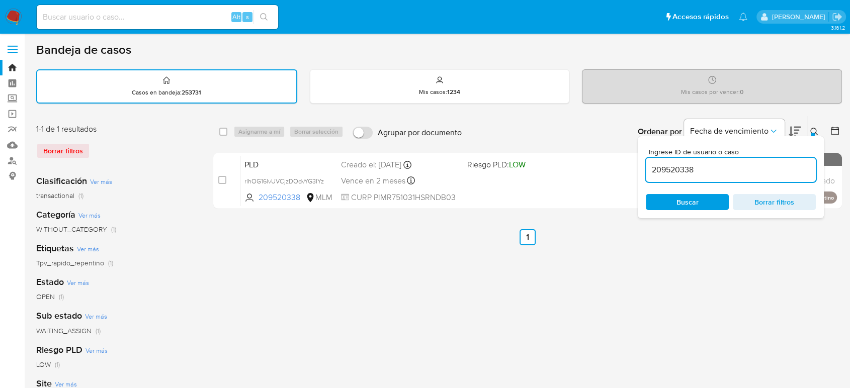
click at [618, 129] on icon at bounding box center [815, 132] width 8 height 8
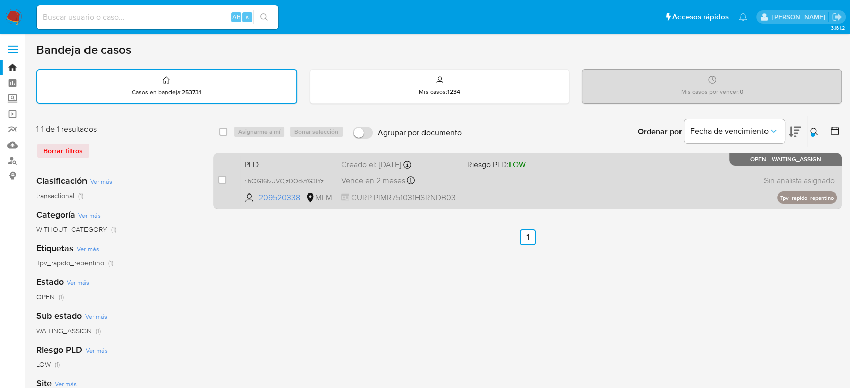
drag, startPoint x: 223, startPoint y: 179, endPoint x: 227, endPoint y: 184, distance: 6.8
click at [226, 184] on div "case-item-checkbox No es posible asignar el caso" at bounding box center [229, 180] width 22 height 51
click at [223, 178] on input "checkbox" at bounding box center [222, 180] width 8 height 8
checkbox input "true"
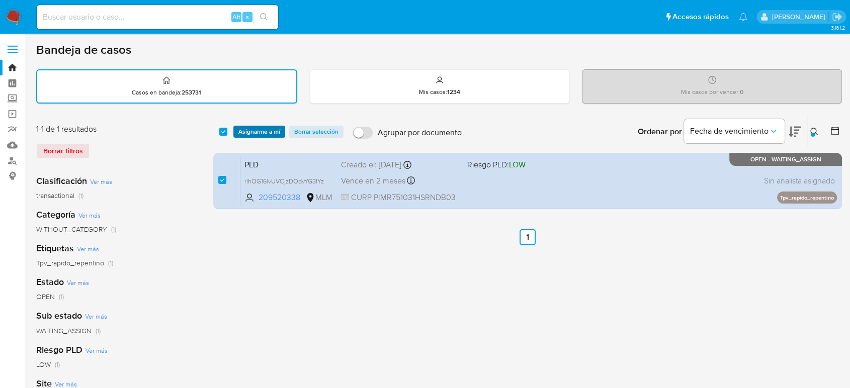
click at [266, 129] on span "Asignarme a mí" at bounding box center [260, 132] width 42 height 10
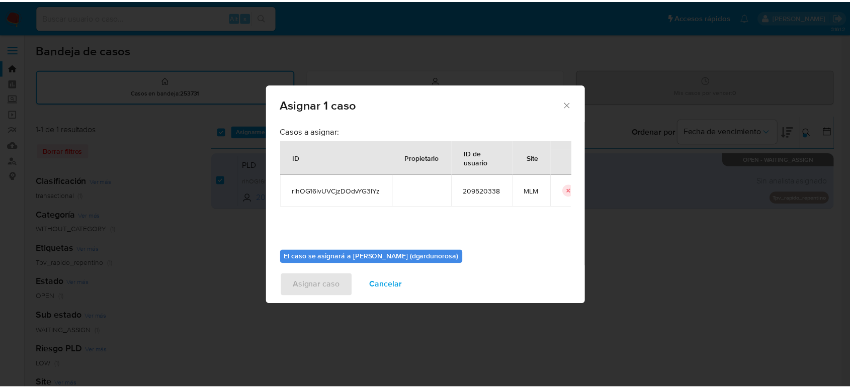
scroll to position [51, 0]
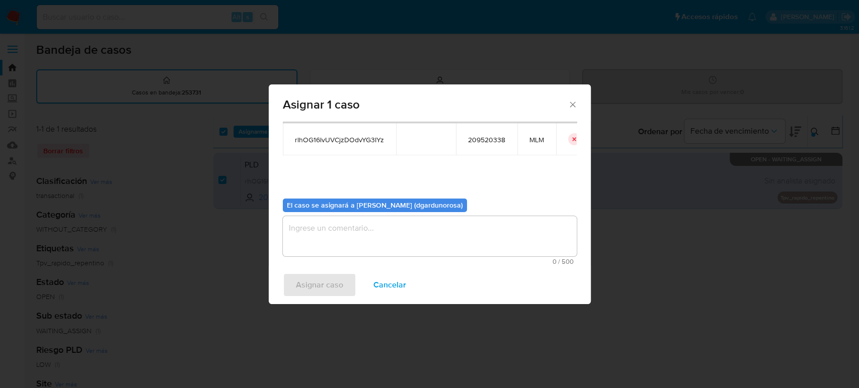
click at [327, 143] on span "rlhOG16lvUVCjzDOdvYG3IYz" at bounding box center [339, 139] width 89 height 9
copy span "rlhOG16lvUVCjzDOdvYG3IYz"
click at [389, 226] on textarea "assign-modal" at bounding box center [430, 236] width 294 height 40
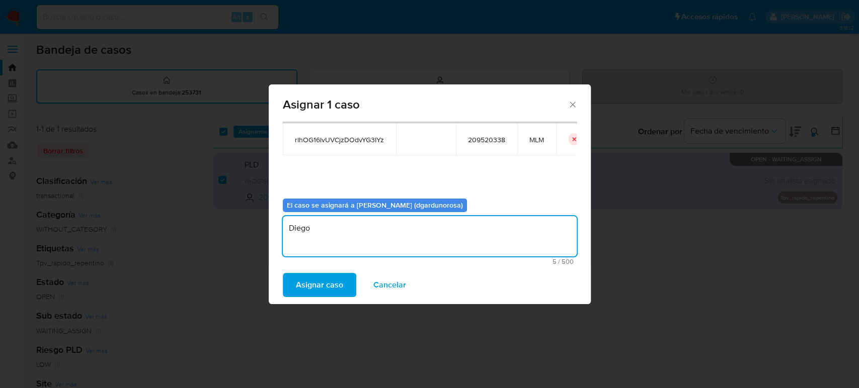
type textarea "Diego"
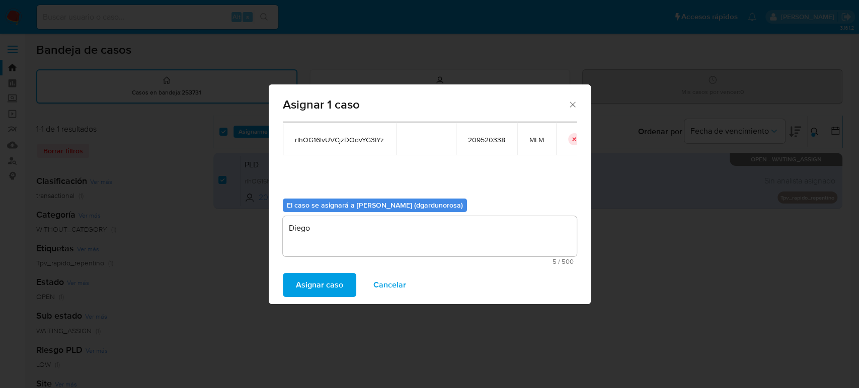
click at [323, 279] on span "Asignar caso" at bounding box center [319, 285] width 47 height 22
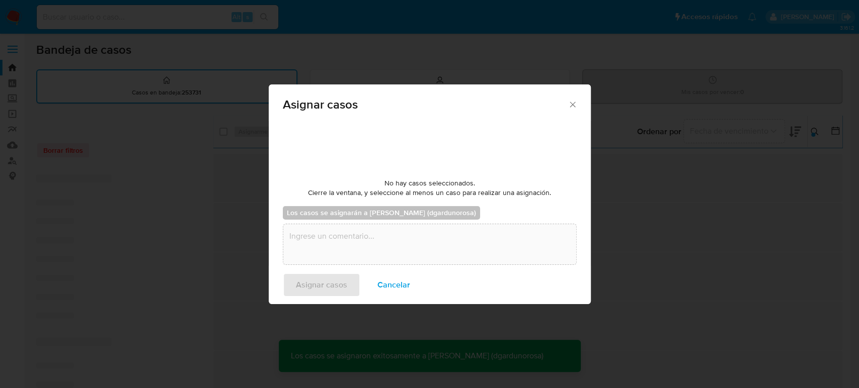
checkbox input "false"
